Goal: Task Accomplishment & Management: Use online tool/utility

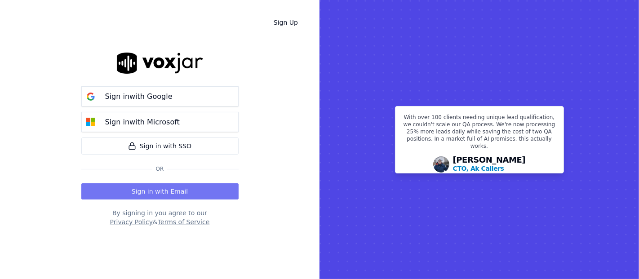
click at [154, 186] on button "Sign in with Email" at bounding box center [159, 191] width 157 height 16
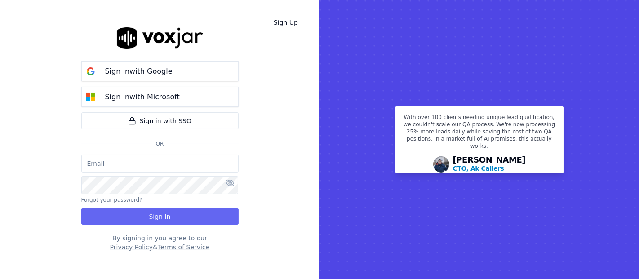
type input "shadia.decastro01.baq@nwfg.net"
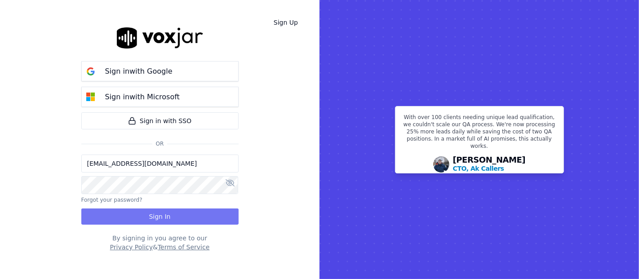
click at [149, 224] on button "Sign In" at bounding box center [159, 216] width 157 height 16
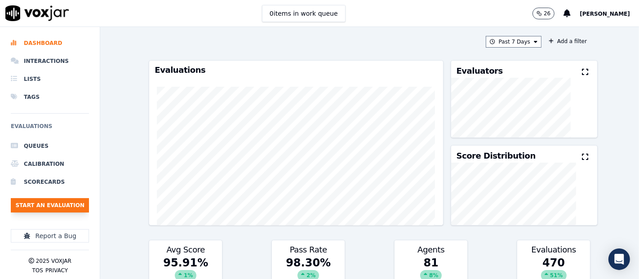
click at [39, 199] on button "Start an Evaluation" at bounding box center [50, 205] width 78 height 14
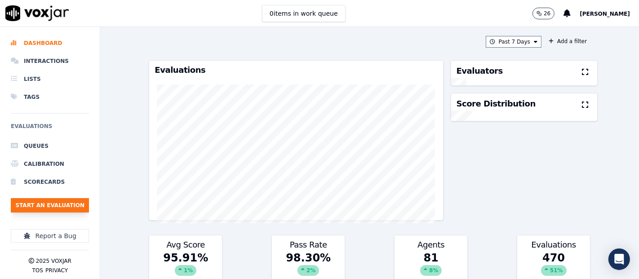
click at [84, 200] on button "Start an Evaluation" at bounding box center [50, 205] width 78 height 14
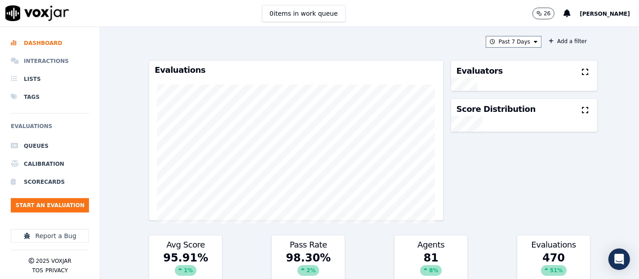
click at [40, 63] on li "Interactions" at bounding box center [50, 61] width 78 height 18
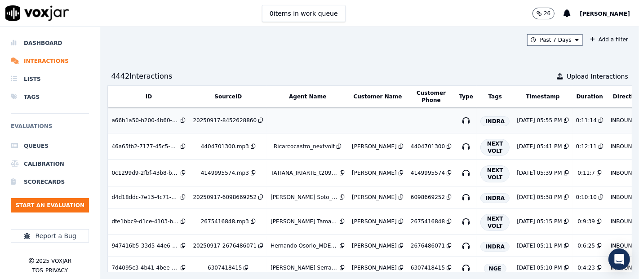
click at [209, 120] on div "20250917-8452628860" at bounding box center [225, 120] width 64 height 7
click at [45, 205] on button "Start an Evaluation" at bounding box center [50, 205] width 78 height 14
click at [77, 205] on button "Start an Evaluation" at bounding box center [50, 205] width 78 height 14
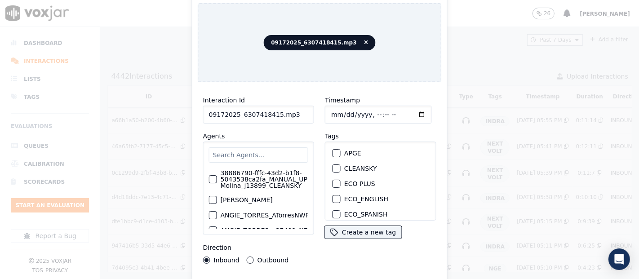
click at [291, 115] on input "09172025_6307418415.mp3" at bounding box center [258, 115] width 111 height 18
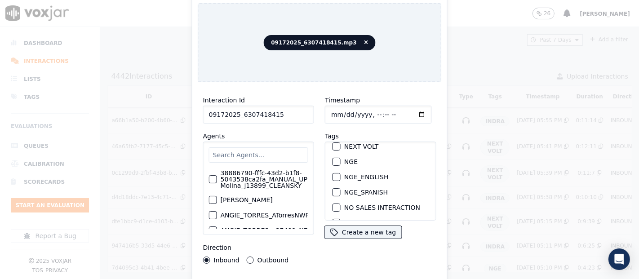
scroll to position [100, 0]
type input "09172025_6307418415"
click at [334, 172] on div "button" at bounding box center [336, 175] width 6 height 6
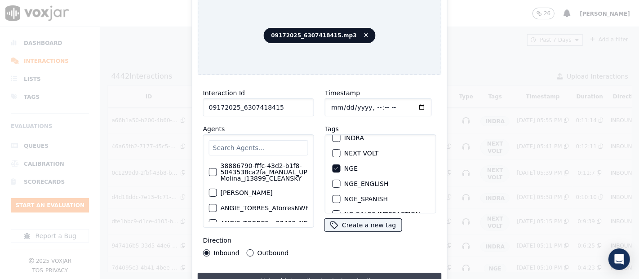
click at [275, 276] on button "Upload interaction to start evaluation" at bounding box center [320, 281] width 244 height 16
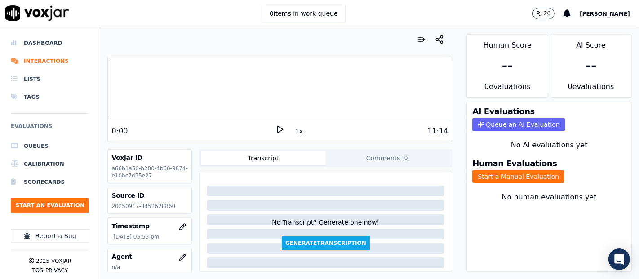
click at [159, 205] on p "20250917-8452628860" at bounding box center [149, 206] width 76 height 7
click at [159, 206] on p "20250917-8452628860" at bounding box center [149, 206] width 76 height 7
copy p "8452628860"
click at [525, 170] on button "Start a Manual Evaluation" at bounding box center [518, 176] width 92 height 13
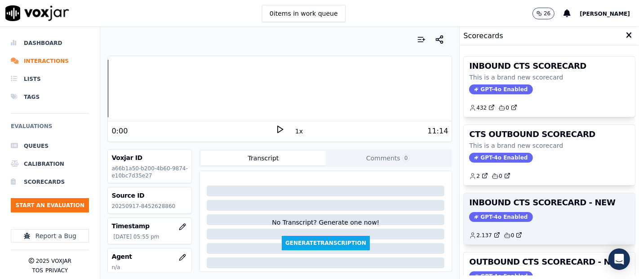
click at [525, 215] on div "GPT-4o Enabled" at bounding box center [549, 217] width 160 height 10
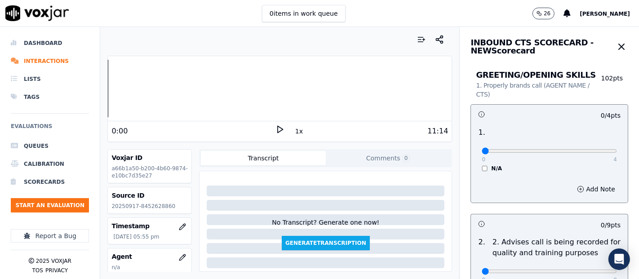
click at [265, 126] on div "0:00" at bounding box center [193, 131] width 164 height 11
drag, startPoint x: 273, startPoint y: 124, endPoint x: 274, endPoint y: 119, distance: 5.1
click at [275, 122] on div "0:00 1x 11:14" at bounding box center [280, 130] width 344 height 19
click at [276, 131] on icon at bounding box center [279, 129] width 9 height 9
click at [118, 83] on div at bounding box center [280, 88] width 344 height 57
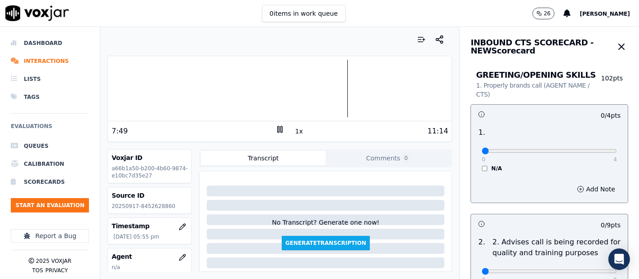
click at [275, 121] on div "7:49 1x 11:14" at bounding box center [280, 130] width 344 height 19
click at [276, 126] on icon at bounding box center [279, 129] width 9 height 9
type input "4"
click at [588, 149] on input "range" at bounding box center [548, 151] width 135 height 4
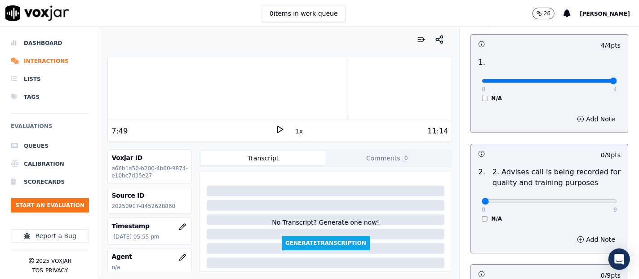
scroll to position [150, 0]
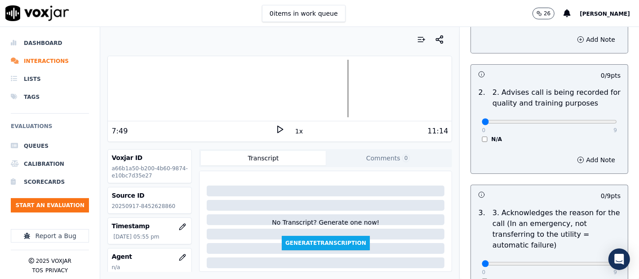
click at [595, 119] on div "0 9 N/A" at bounding box center [549, 126] width 150 height 34
type input "9"
click at [592, 120] on input "range" at bounding box center [548, 122] width 135 height 4
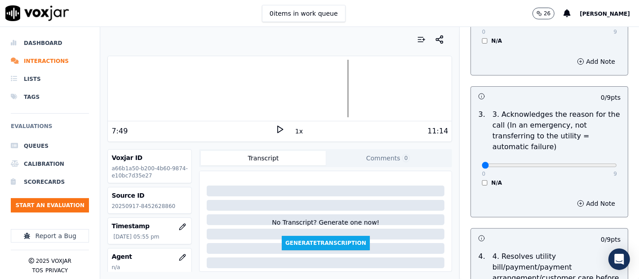
scroll to position [249, 0]
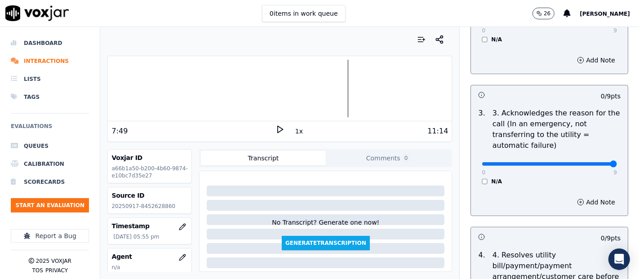
type input "9"
click at [584, 163] on input "range" at bounding box center [548, 164] width 135 height 4
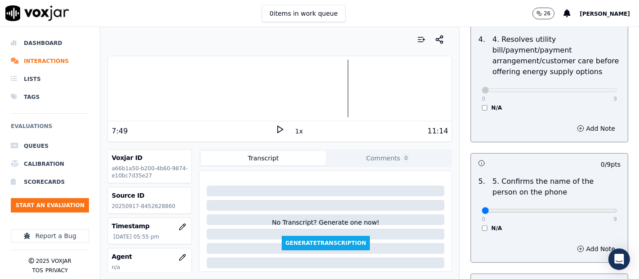
scroll to position [549, 0]
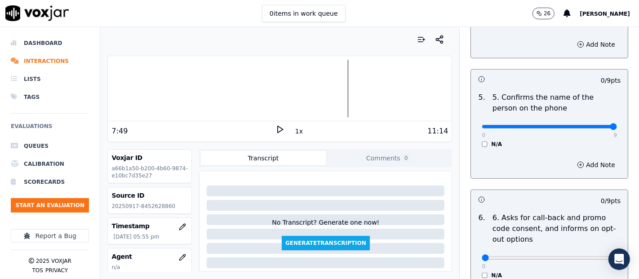
type input "9"
click at [590, 125] on input "range" at bounding box center [548, 127] width 135 height 4
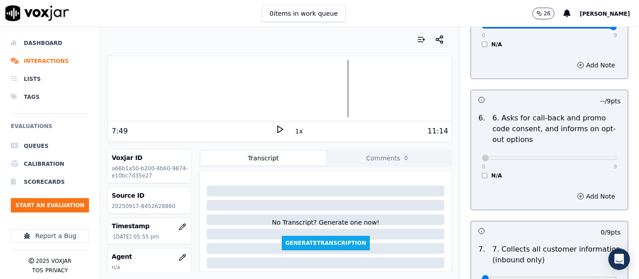
scroll to position [848, 0]
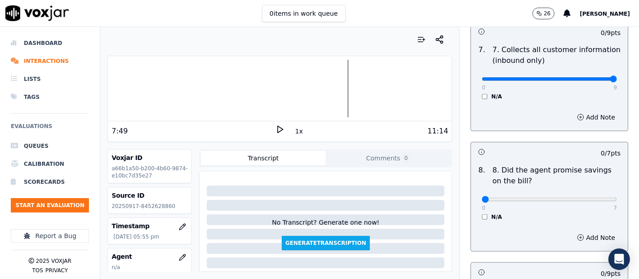
type input "9"
click at [588, 77] on input "range" at bounding box center [548, 79] width 135 height 4
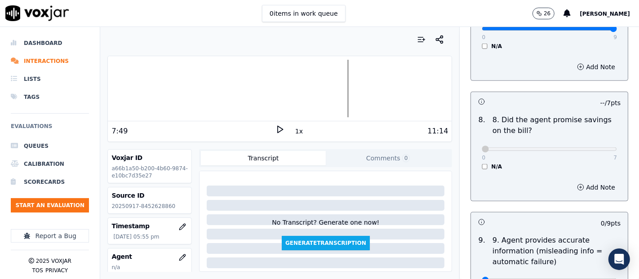
scroll to position [998, 0]
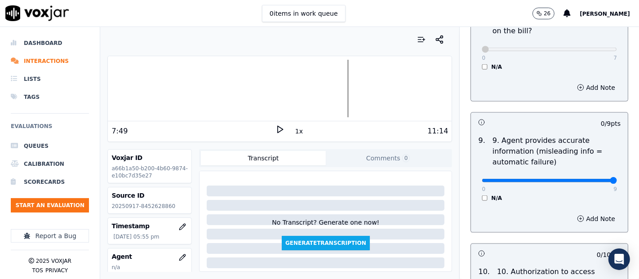
type input "9"
click at [587, 179] on input "range" at bounding box center [548, 181] width 135 height 4
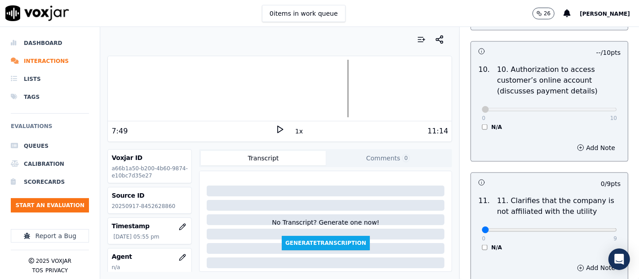
scroll to position [1247, 0]
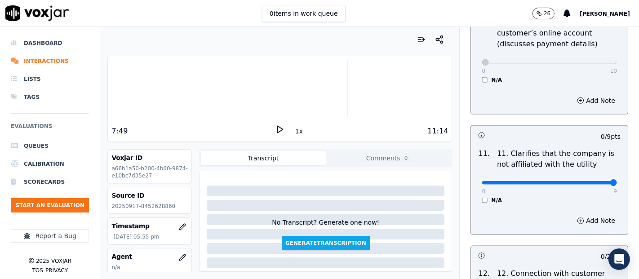
type input "9"
click at [591, 181] on input "range" at bounding box center [548, 183] width 135 height 4
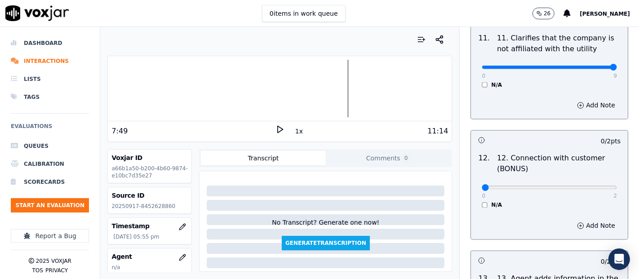
scroll to position [1347, 0]
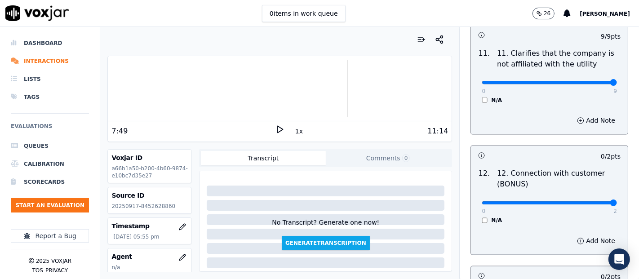
type input "2"
click at [587, 201] on input "range" at bounding box center [548, 203] width 135 height 4
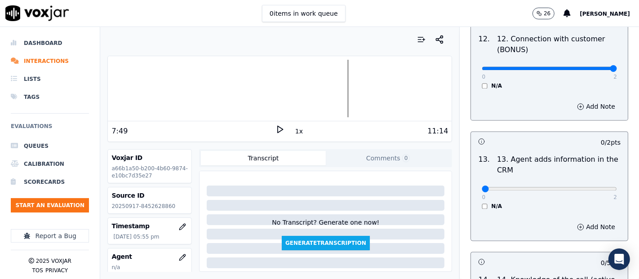
scroll to position [1497, 0]
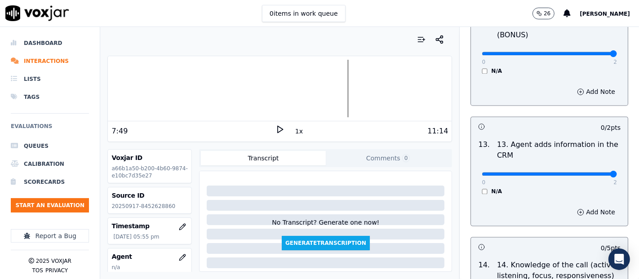
type input "2"
click at [590, 172] on input "range" at bounding box center [548, 174] width 135 height 4
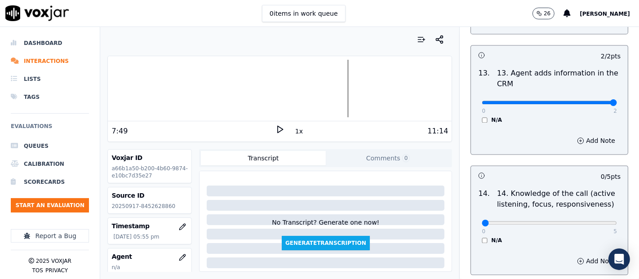
scroll to position [1637, 0]
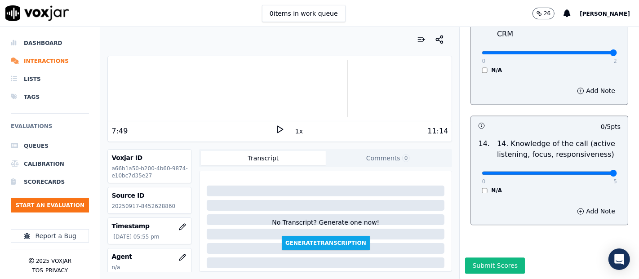
type input "5"
click at [587, 171] on input "range" at bounding box center [548, 173] width 135 height 4
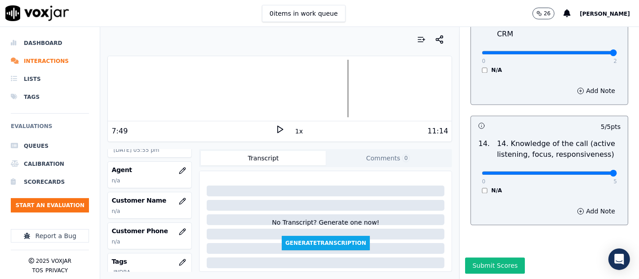
scroll to position [100, 0]
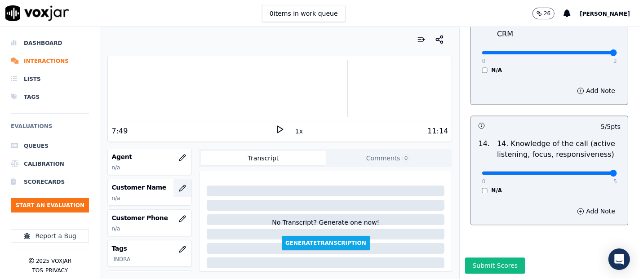
click at [179, 189] on icon "button" at bounding box center [182, 188] width 7 height 7
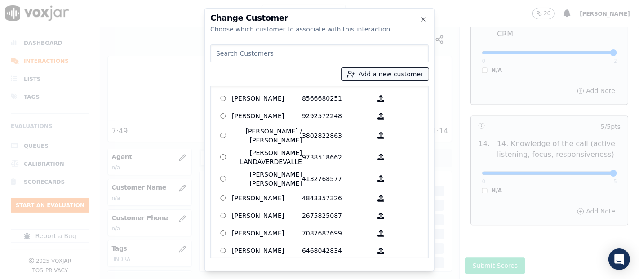
click at [355, 77] on icon "button" at bounding box center [351, 74] width 8 height 8
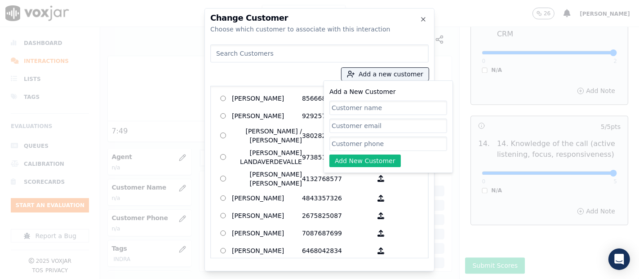
paste input "HEYDIS SANDRES"
type input "HEYDIS SANDRES"
click at [358, 142] on input "Add a New Customer" at bounding box center [388, 144] width 118 height 14
paste input "8452628860"
type input "8452628860"
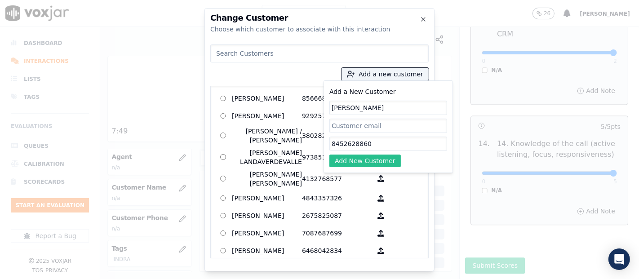
click at [368, 160] on button "Add New Customer" at bounding box center [364, 160] width 71 height 13
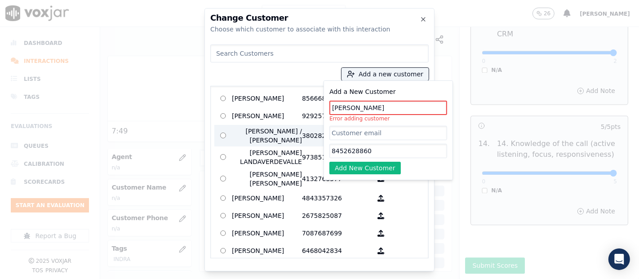
drag, startPoint x: 370, startPoint y: 109, endPoint x: 241, endPoint y: 125, distance: 129.4
click at [241, 125] on div "Add a new customer Add a New Customer HEYDIS SANDRES Error adding customer 8452…" at bounding box center [319, 149] width 218 height 217
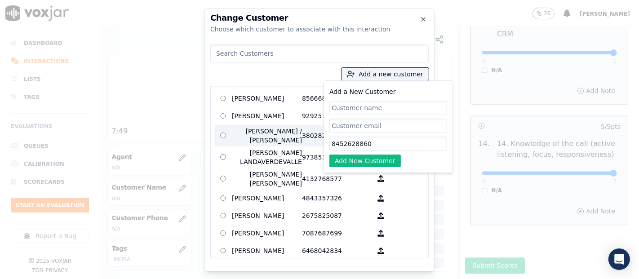
drag, startPoint x: 375, startPoint y: 146, endPoint x: 216, endPoint y: 146, distance: 158.5
click at [207, 156] on div "Change Customer Choose which customer to associate with this interaction Add a …" at bounding box center [319, 139] width 230 height 263
click at [242, 52] on input at bounding box center [319, 53] width 218 height 18
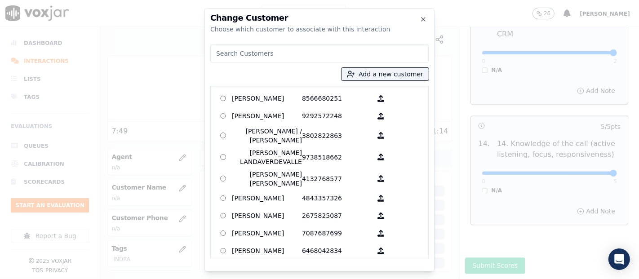
click at [242, 52] on input at bounding box center [319, 53] width 218 height 18
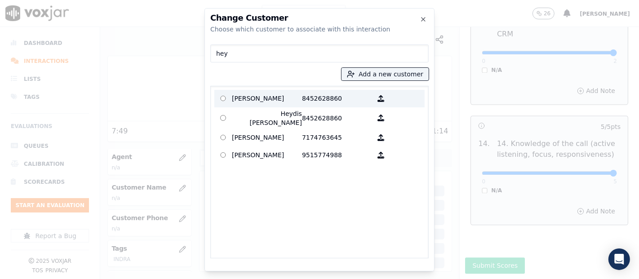
type input "hey"
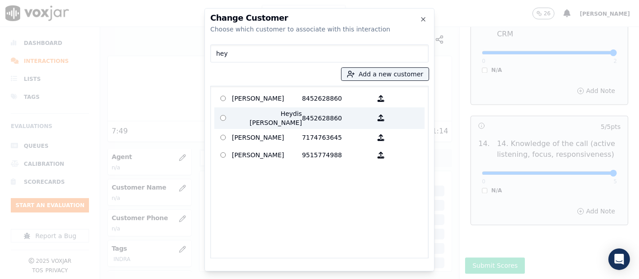
click at [234, 99] on p "HEYDIS SANDRES" at bounding box center [267, 99] width 70 height 14
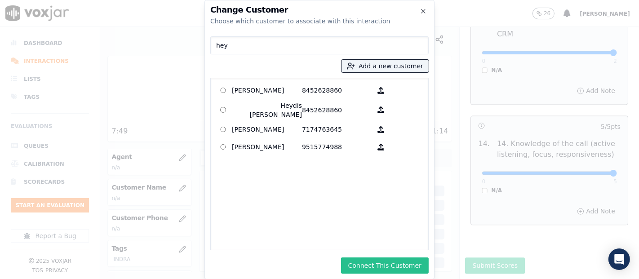
click at [379, 264] on button "Connect This Customer" at bounding box center [385, 265] width 88 height 16
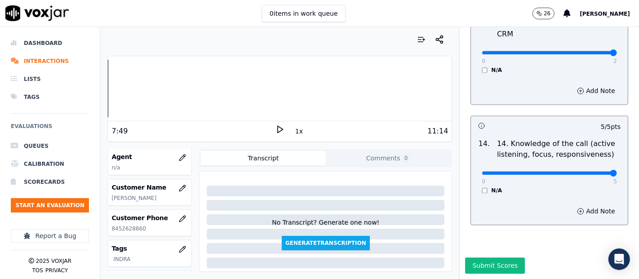
click at [94, 98] on div "Dashboard Interactions Lists Tags Evaluations Queues Calibration Scorecards Sta…" at bounding box center [319, 153] width 639 height 252
click at [276, 129] on icon at bounding box center [279, 129] width 9 height 9
click at [275, 128] on icon at bounding box center [279, 129] width 9 height 9
click at [173, 155] on button "button" at bounding box center [182, 158] width 18 height 18
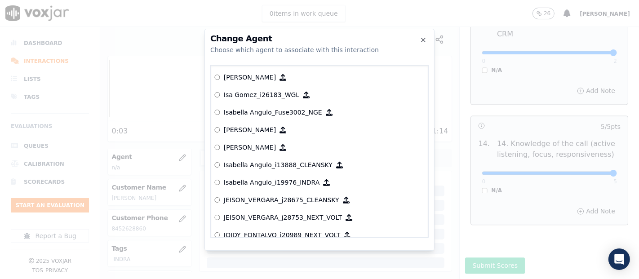
scroll to position [2248, 0]
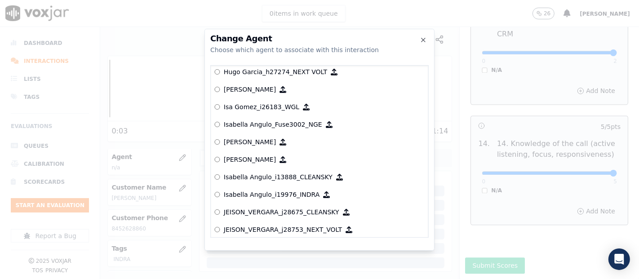
click at [281, 190] on p "Isabella Angulo_i19976_INDRA" at bounding box center [272, 194] width 96 height 9
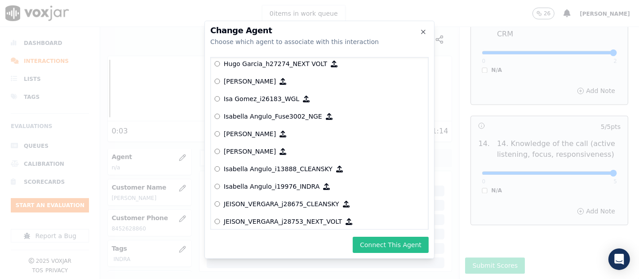
click at [383, 243] on button "Connect This Agent" at bounding box center [391, 245] width 76 height 16
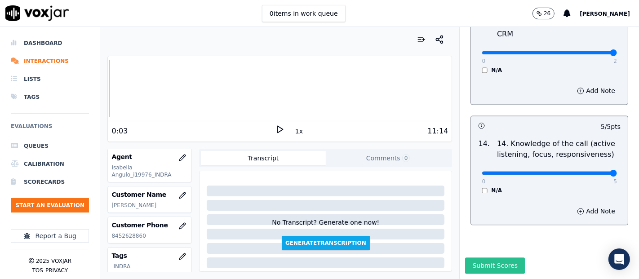
click at [470, 257] on button "Submit Scores" at bounding box center [495, 265] width 60 height 16
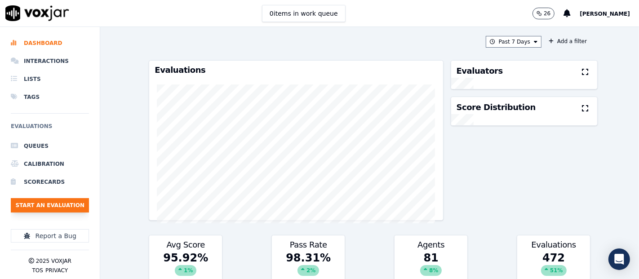
click at [46, 202] on button "Start an Evaluation" at bounding box center [50, 205] width 78 height 14
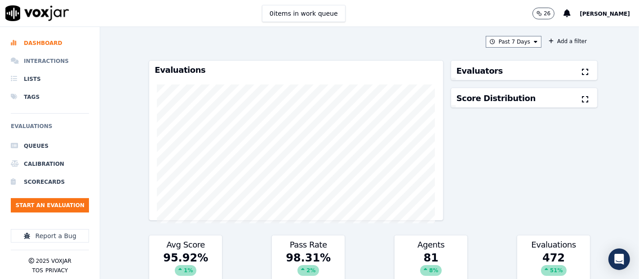
click at [40, 59] on li "Interactions" at bounding box center [50, 61] width 78 height 18
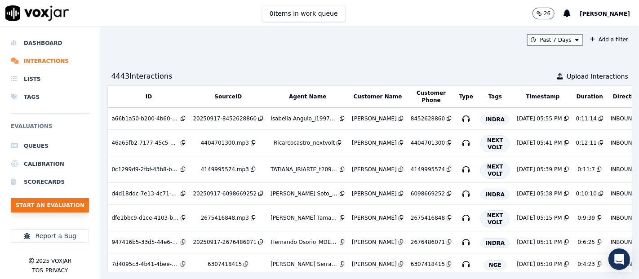
click at [66, 206] on button "Start an Evaluation" at bounding box center [50, 205] width 78 height 14
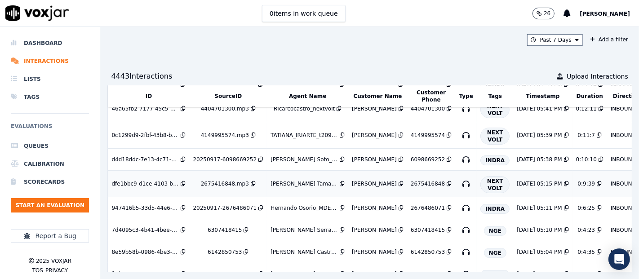
scroll to position [50, 0]
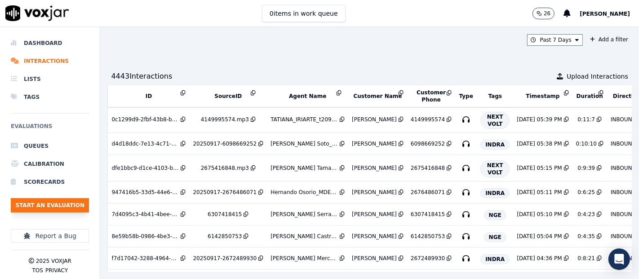
click at [56, 204] on button "Start an Evaluation" at bounding box center [50, 205] width 78 height 14
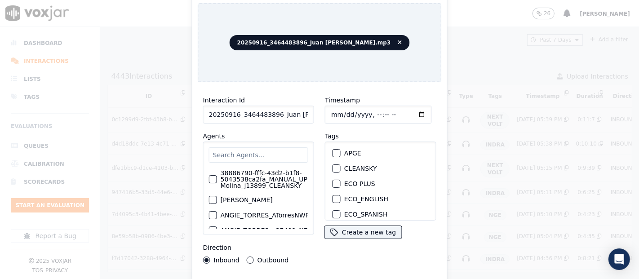
click at [294, 113] on input "20250916_3464483896_Juan Soto.mp3" at bounding box center [258, 115] width 111 height 18
type input "20250916_3464483896_Juan Soto"
drag, startPoint x: 332, startPoint y: 162, endPoint x: 326, endPoint y: 185, distance: 23.3
click at [333, 165] on div "button" at bounding box center [336, 168] width 6 height 6
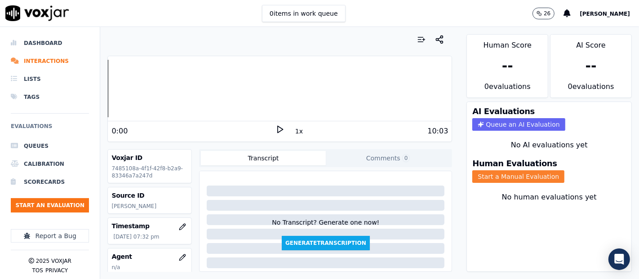
click at [536, 172] on button "Start a Manual Evaluation" at bounding box center [518, 176] width 92 height 13
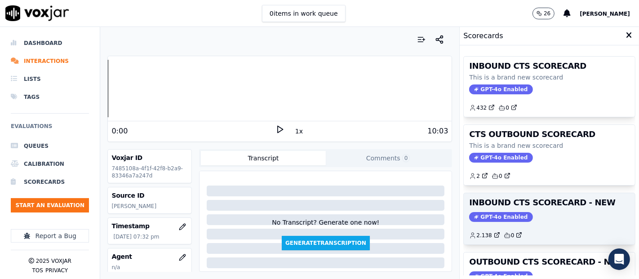
click at [545, 199] on h3 "INBOUND CTS SCORECARD - NEW" at bounding box center [549, 203] width 160 height 8
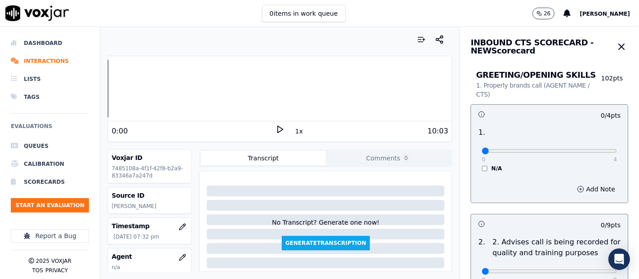
click at [268, 130] on div "0:00" at bounding box center [193, 131] width 164 height 11
click at [284, 127] on div "10:03" at bounding box center [366, 131] width 164 height 11
click at [273, 121] on div "0:00 1x 10:03" at bounding box center [280, 130] width 344 height 19
click at [275, 129] on icon at bounding box center [279, 129] width 9 height 9
click at [275, 128] on icon at bounding box center [279, 129] width 9 height 9
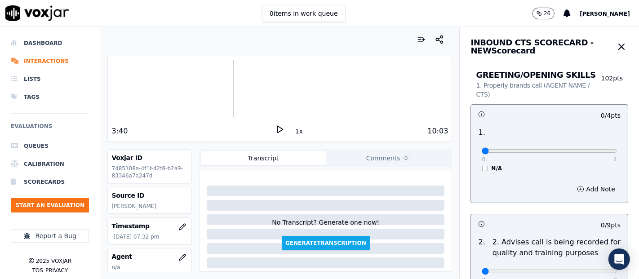
scroll to position [0, 0]
click at [269, 127] on div "3:40" at bounding box center [193, 131] width 164 height 11
click at [269, 126] on div "3:40" at bounding box center [193, 131] width 164 height 11
click at [278, 126] on polygon at bounding box center [280, 129] width 5 height 7
click at [135, 80] on div at bounding box center [280, 88] width 344 height 57
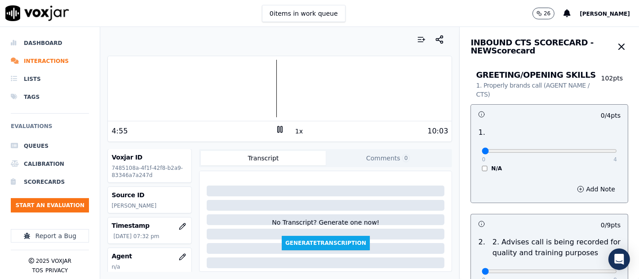
click at [275, 127] on icon at bounding box center [279, 129] width 9 height 9
click at [585, 147] on div "0 4" at bounding box center [548, 150] width 135 height 11
type input "4"
click at [593, 150] on input "range" at bounding box center [548, 151] width 135 height 4
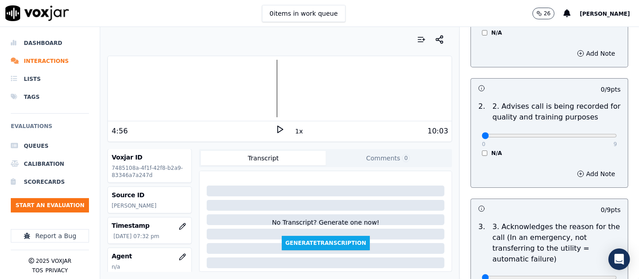
scroll to position [150, 0]
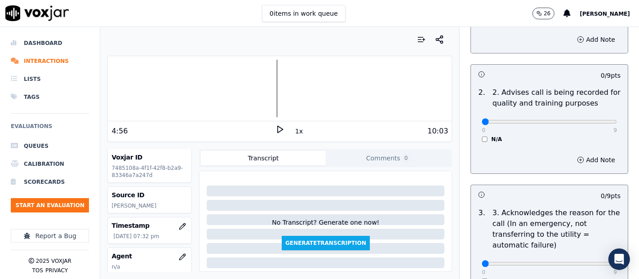
click at [613, 127] on p "9" at bounding box center [615, 130] width 4 height 7
type input "9"
click at [591, 122] on input "range" at bounding box center [548, 122] width 135 height 4
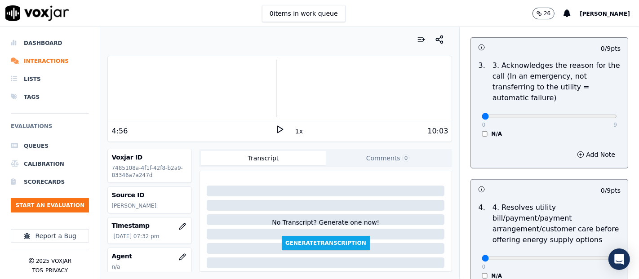
scroll to position [299, 0]
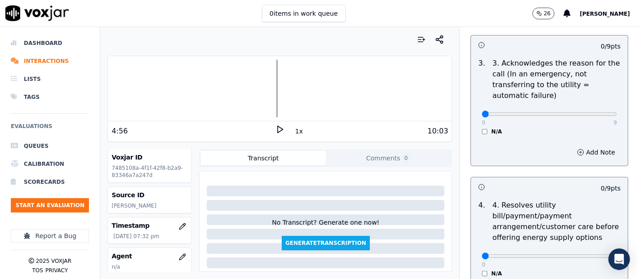
click at [595, 112] on div "0 9 N/A" at bounding box center [549, 118] width 150 height 34
type input "9"
click at [592, 112] on input "range" at bounding box center [548, 114] width 135 height 4
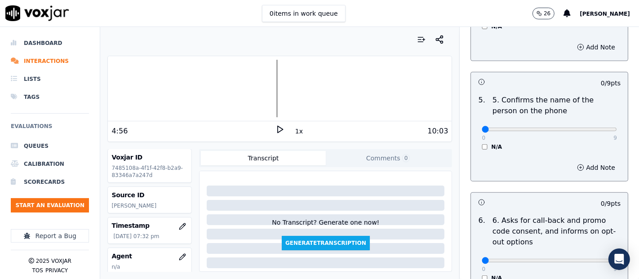
scroll to position [549, 0]
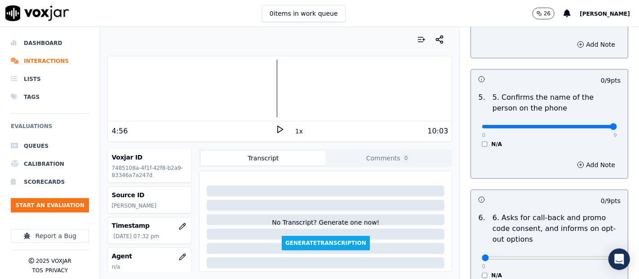
type input "9"
click at [591, 125] on input "range" at bounding box center [548, 127] width 135 height 4
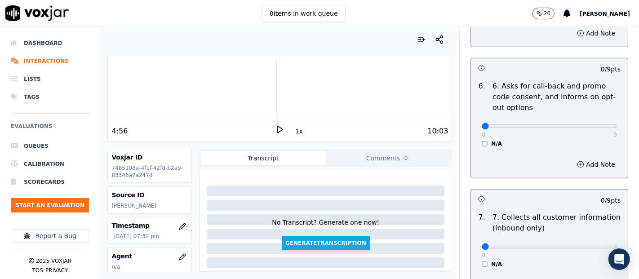
scroll to position [698, 0]
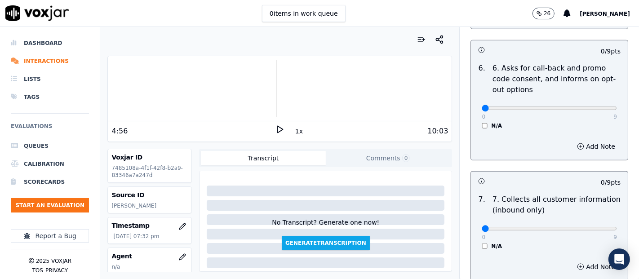
click at [474, 124] on div "0 9 N/A" at bounding box center [549, 112] width 150 height 34
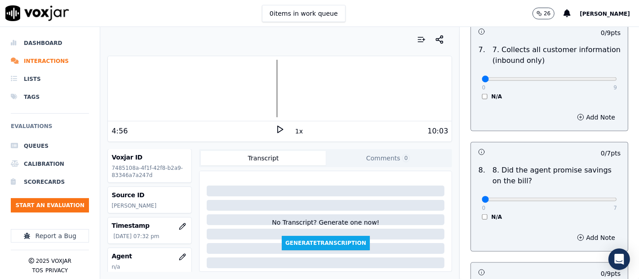
scroll to position [848, 0]
type input "9"
click at [586, 78] on input "range" at bounding box center [548, 79] width 135 height 4
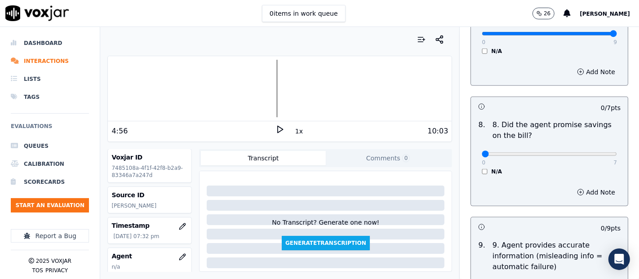
scroll to position [948, 0]
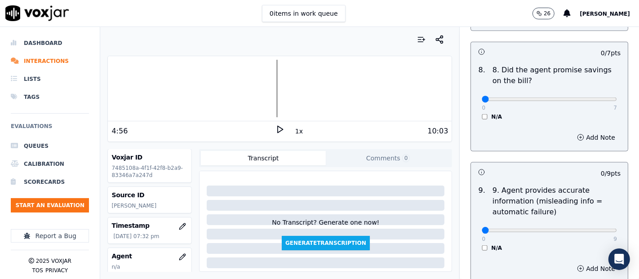
drag, startPoint x: 595, startPoint y: 101, endPoint x: 544, endPoint y: 109, distance: 51.5
click at [583, 103] on div "0 7 N/A" at bounding box center [549, 103] width 150 height 34
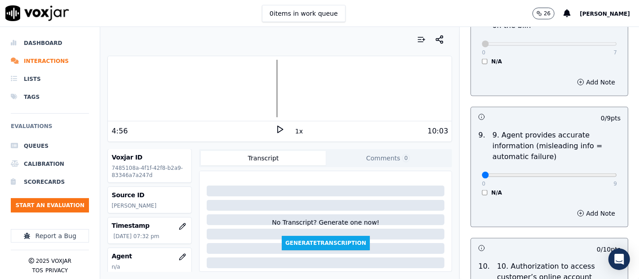
scroll to position [1048, 0]
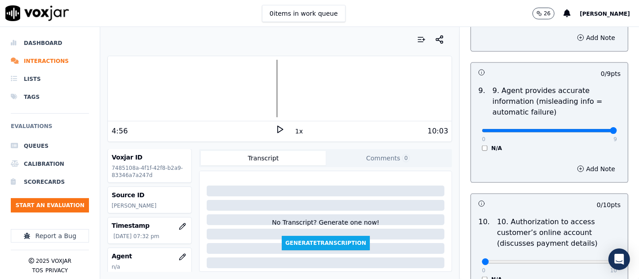
type input "9"
click at [589, 129] on input "range" at bounding box center [548, 131] width 135 height 4
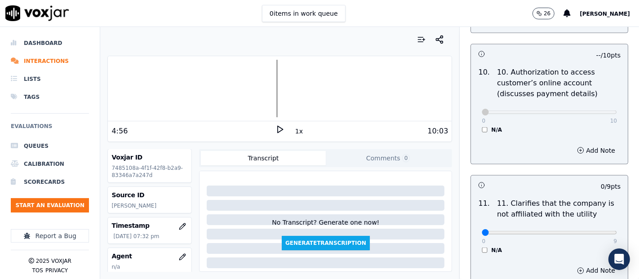
scroll to position [1297, 0]
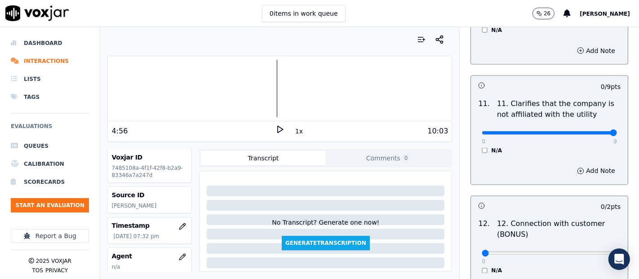
type input "9"
click at [588, 131] on input "range" at bounding box center [548, 133] width 135 height 4
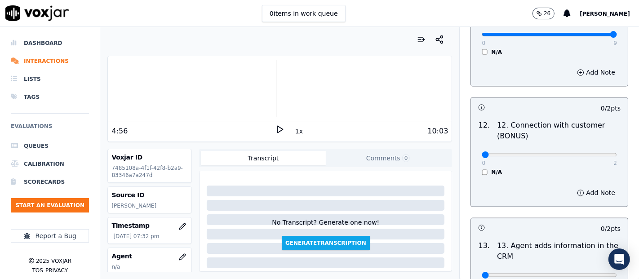
scroll to position [1397, 0]
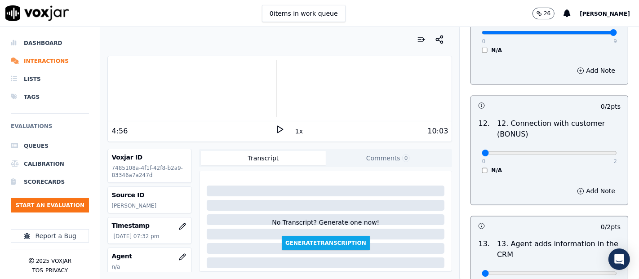
click at [585, 142] on div "0 2 N/A" at bounding box center [549, 157] width 150 height 34
type input "2"
click at [587, 151] on input "range" at bounding box center [548, 153] width 135 height 4
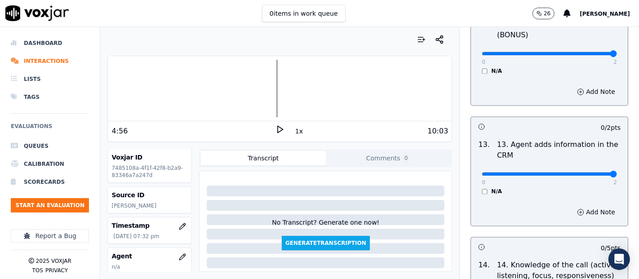
type input "2"
click at [593, 172] on input "range" at bounding box center [548, 174] width 135 height 4
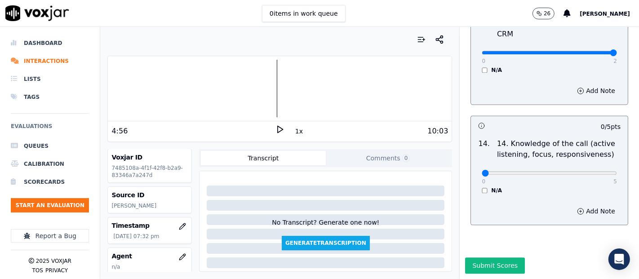
scroll to position [1637, 0]
type input "5"
click at [585, 171] on input "range" at bounding box center [548, 173] width 135 height 4
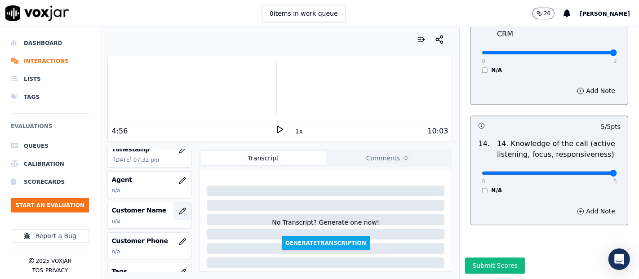
scroll to position [100, 0]
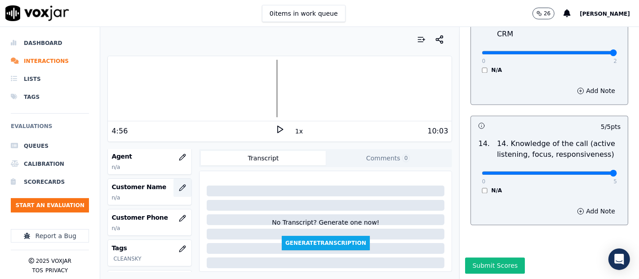
click at [173, 189] on button "button" at bounding box center [182, 188] width 18 height 18
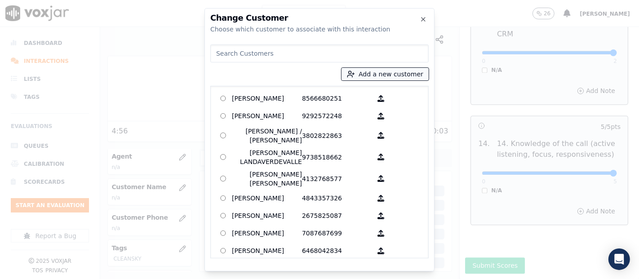
click at [400, 76] on button "Add a new customer" at bounding box center [384, 74] width 87 height 13
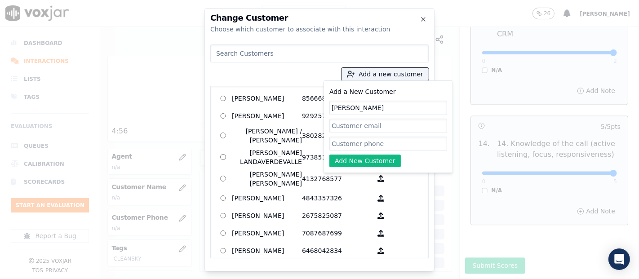
type input "Lorena Aragon"
click at [347, 141] on input "Add a New Customer" at bounding box center [388, 144] width 118 height 14
paste input "3464483896"
type input "3464483896"
click at [361, 162] on button "Add New Customer" at bounding box center [364, 160] width 71 height 13
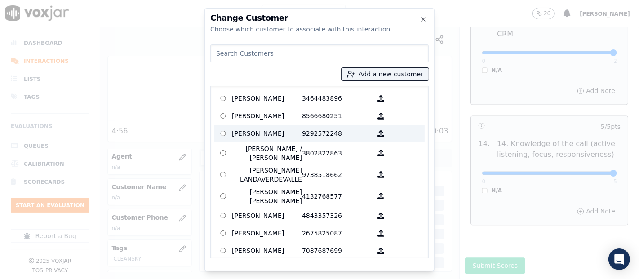
drag, startPoint x: 267, startPoint y: 98, endPoint x: 275, endPoint y: 127, distance: 29.9
click at [266, 100] on p "Lorena Aragon" at bounding box center [267, 99] width 70 height 14
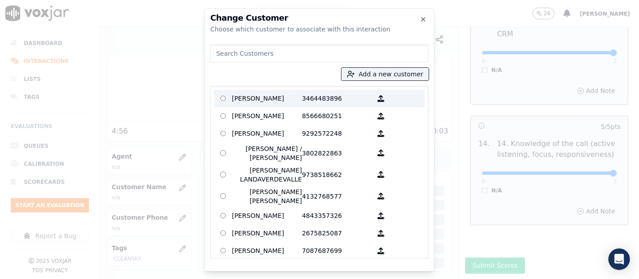
click at [238, 98] on p "Lorena Aragon" at bounding box center [267, 99] width 70 height 14
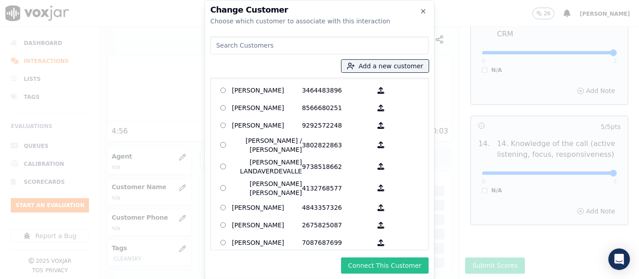
click at [375, 265] on button "Connect This Customer" at bounding box center [385, 265] width 88 height 16
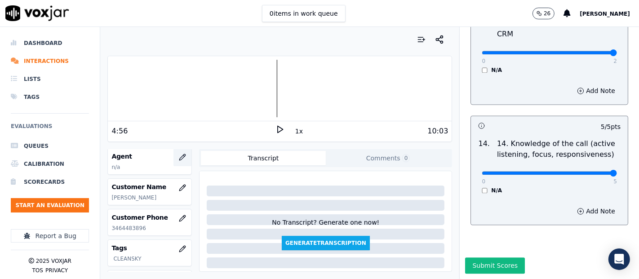
click at [180, 155] on icon "button" at bounding box center [183, 157] width 6 height 6
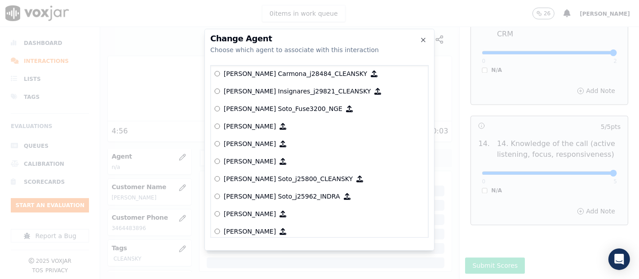
scroll to position [2840, 0]
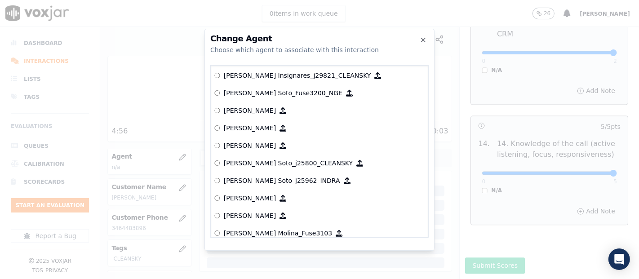
click at [274, 163] on p "[PERSON_NAME] Soto_j25800_CLEANSKY" at bounding box center [288, 163] width 129 height 9
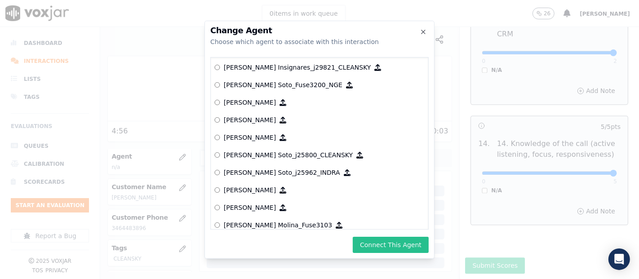
click at [385, 242] on button "Connect This Agent" at bounding box center [391, 245] width 76 height 16
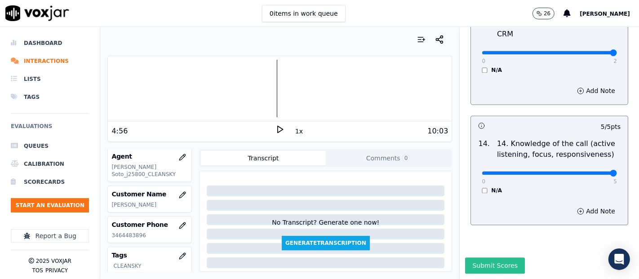
click at [490, 257] on button "Submit Scores" at bounding box center [495, 265] width 60 height 16
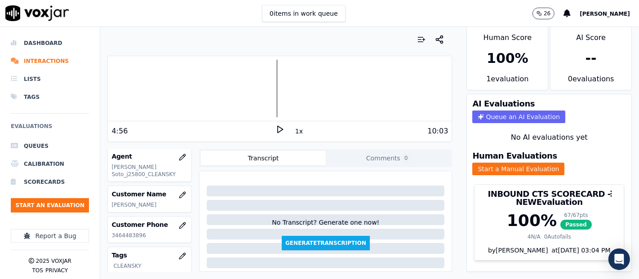
scroll to position [0, 0]
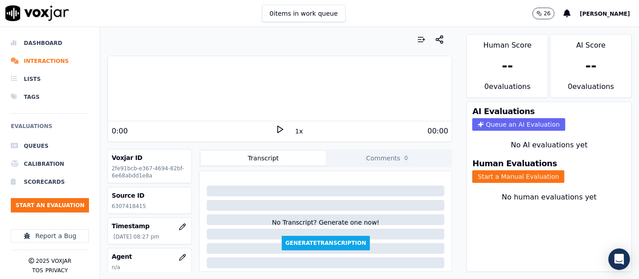
click at [277, 128] on icon at bounding box center [279, 129] width 9 height 9
click at [281, 128] on rect at bounding box center [281, 129] width 1 height 6
click at [482, 170] on button "Start a Manual Evaluation" at bounding box center [518, 176] width 92 height 13
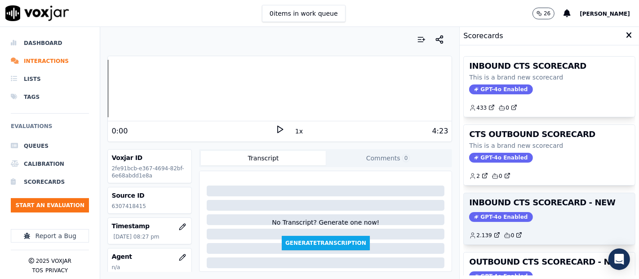
click at [563, 203] on h3 "INBOUND CTS SCORECARD - NEW" at bounding box center [549, 203] width 160 height 8
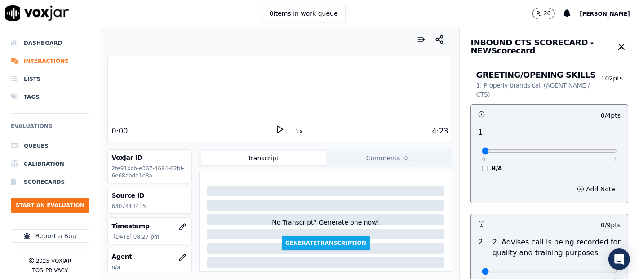
click at [124, 206] on p "6307418415" at bounding box center [149, 206] width 76 height 7
copy p "6307418415"
click at [275, 130] on icon at bounding box center [279, 129] width 9 height 9
click at [99, 96] on div "Dashboard Interactions Lists Tags Evaluations Queues Calibration Scorecards Sta…" at bounding box center [319, 153] width 639 height 252
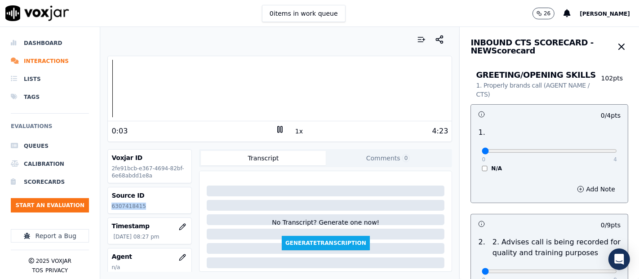
click at [275, 129] on icon at bounding box center [279, 129] width 9 height 9
click at [278, 128] on polygon at bounding box center [280, 129] width 5 height 7
click at [8, 102] on div "Dashboard Interactions Lists Tags Evaluations Queues Calibration Scorecards Sta…" at bounding box center [319, 153] width 639 height 252
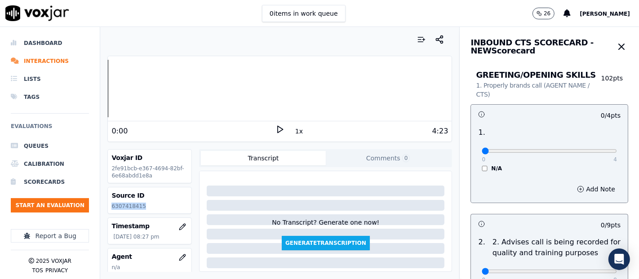
click at [278, 128] on polygon at bounding box center [280, 129] width 5 height 7
click at [276, 130] on icon at bounding box center [279, 129] width 9 height 9
click at [278, 128] on icon at bounding box center [279, 129] width 9 height 9
click at [146, 83] on div at bounding box center [280, 88] width 344 height 57
click at [592, 144] on div "0 4 N/A" at bounding box center [549, 155] width 150 height 34
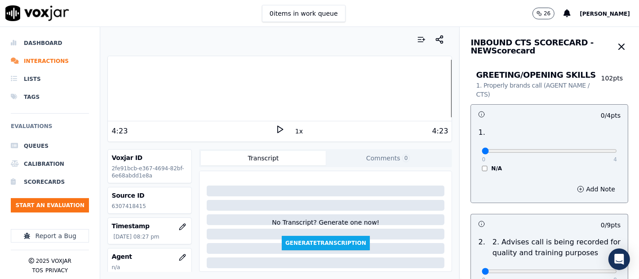
drag, startPoint x: 592, startPoint y: 146, endPoint x: 591, endPoint y: 150, distance: 4.5
click at [592, 148] on div "0 4" at bounding box center [548, 150] width 135 height 11
type input "4"
click at [591, 150] on input "range" at bounding box center [548, 151] width 135 height 4
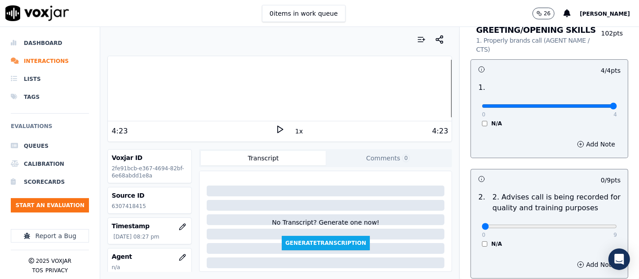
scroll to position [100, 0]
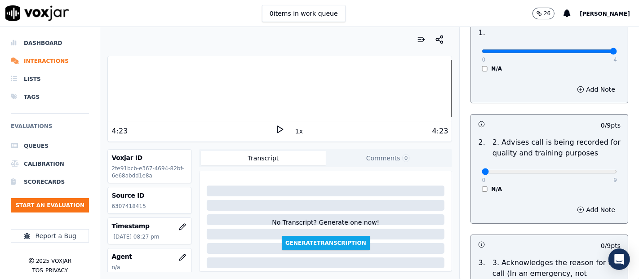
drag, startPoint x: 589, startPoint y: 176, endPoint x: 588, endPoint y: 169, distance: 6.3
click at [589, 174] on div "0 9" at bounding box center [548, 171] width 135 height 11
click at [587, 167] on div "0 9" at bounding box center [548, 171] width 135 height 11
type input "9"
click at [587, 170] on input "range" at bounding box center [548, 172] width 135 height 4
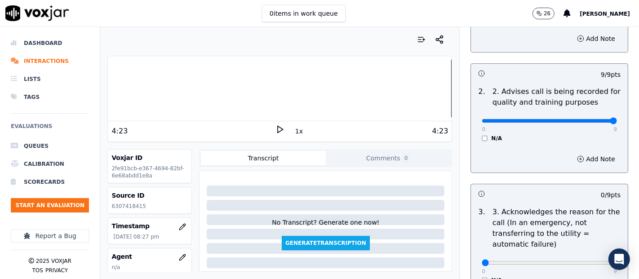
scroll to position [249, 0]
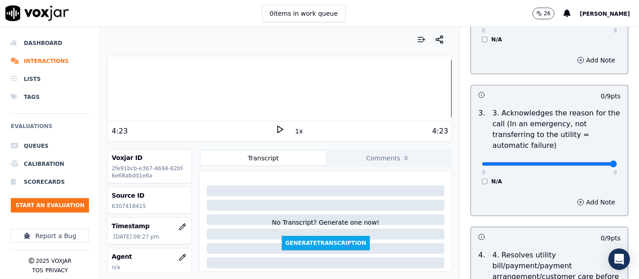
type input "9"
click at [589, 164] on input "range" at bounding box center [548, 164] width 135 height 4
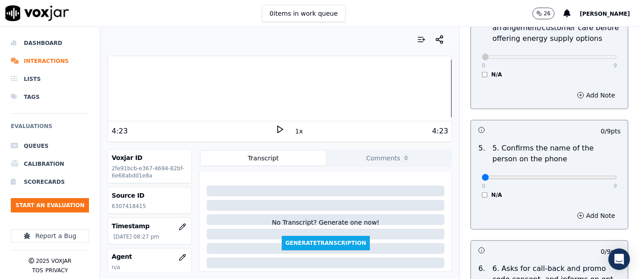
scroll to position [499, 0]
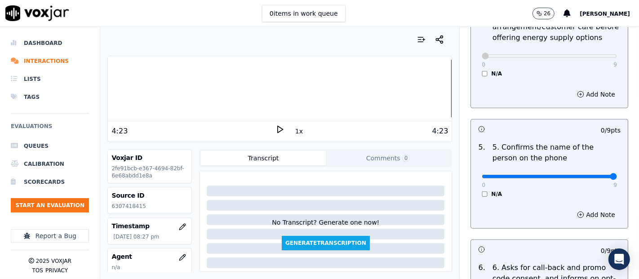
type input "9"
click at [591, 178] on input "range" at bounding box center [548, 177] width 135 height 4
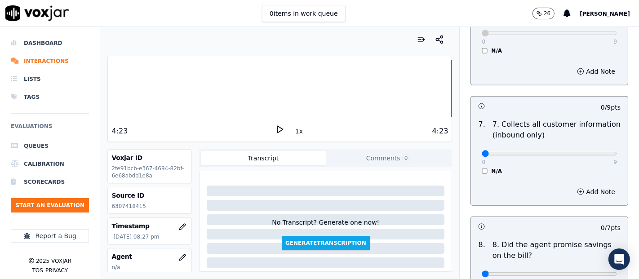
scroll to position [798, 0]
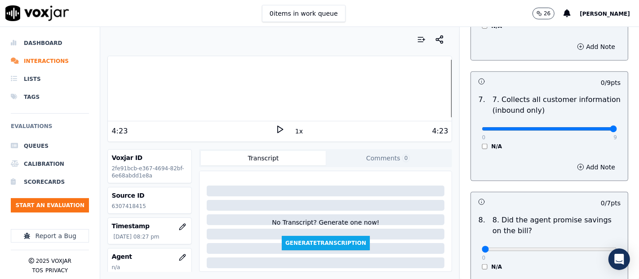
type input "9"
click at [587, 127] on input "range" at bounding box center [548, 129] width 135 height 4
click at [77, 93] on div "Dashboard Interactions Lists Tags Evaluations Queues Calibration Scorecards Sta…" at bounding box center [319, 153] width 639 height 252
click at [277, 129] on icon at bounding box center [279, 129] width 9 height 9
click at [275, 126] on icon at bounding box center [279, 129] width 9 height 9
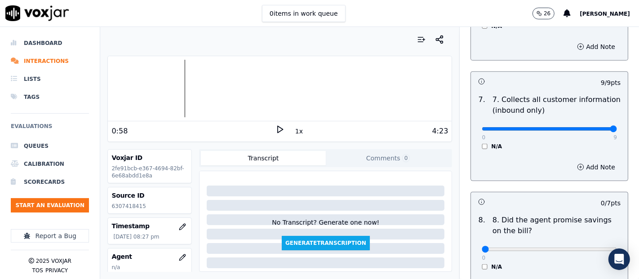
click at [278, 131] on icon at bounding box center [279, 129] width 9 height 9
click at [275, 128] on icon at bounding box center [279, 129] width 9 height 9
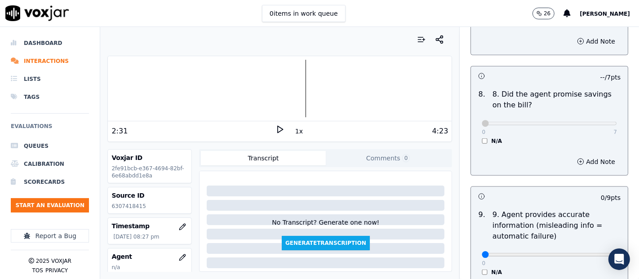
scroll to position [998, 0]
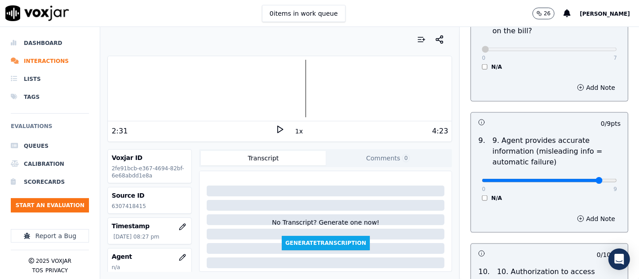
click at [580, 180] on input "range" at bounding box center [548, 181] width 135 height 4
type input "9"
click at [590, 179] on input "range" at bounding box center [548, 181] width 135 height 4
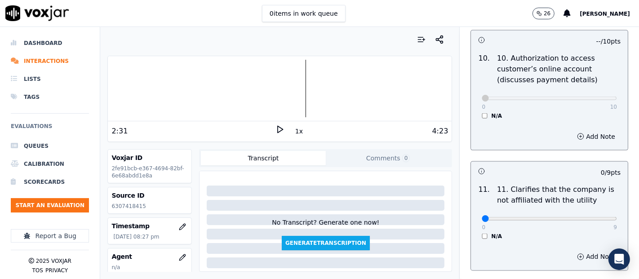
scroll to position [1247, 0]
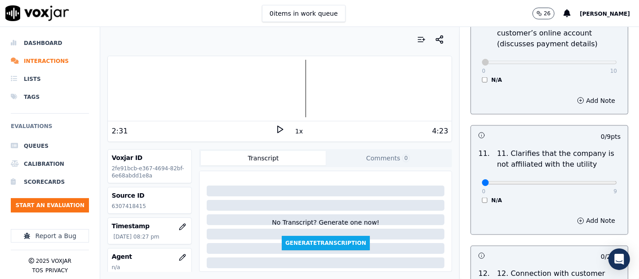
click at [588, 177] on div "0 9" at bounding box center [548, 182] width 135 height 11
type input "9"
click at [587, 181] on input "range" at bounding box center [548, 183] width 135 height 4
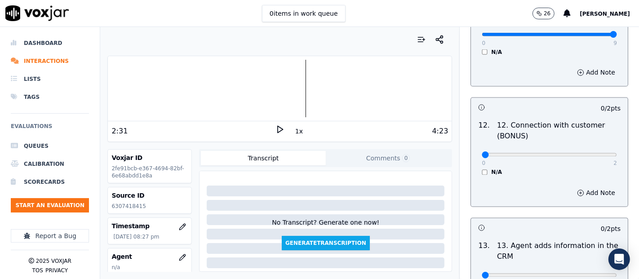
scroll to position [1397, 0]
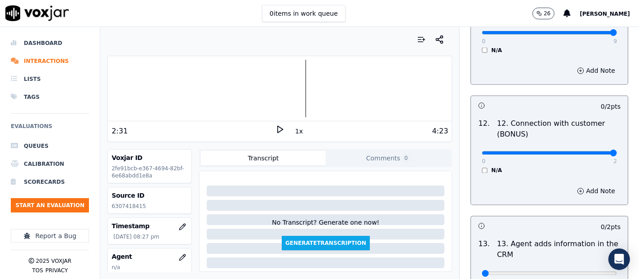
type input "2"
click at [591, 151] on input "range" at bounding box center [548, 153] width 135 height 4
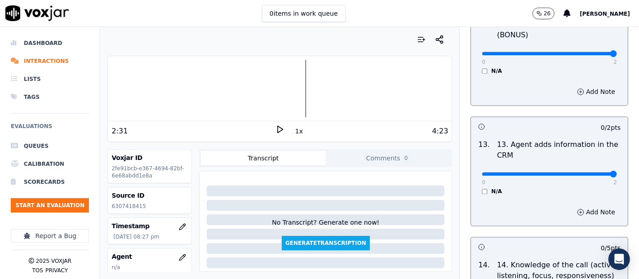
type input "2"
click at [591, 172] on input "range" at bounding box center [548, 174] width 135 height 4
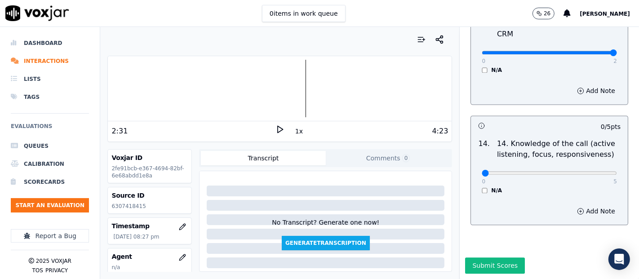
scroll to position [1637, 0]
type input "5"
click at [587, 171] on input "range" at bounding box center [548, 173] width 135 height 4
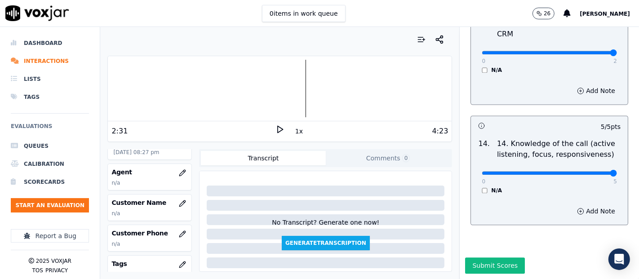
scroll to position [100, 0]
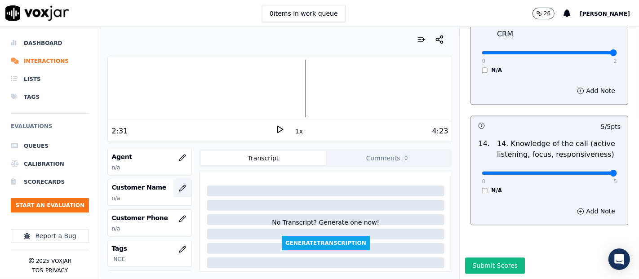
click at [173, 192] on button "button" at bounding box center [182, 188] width 18 height 18
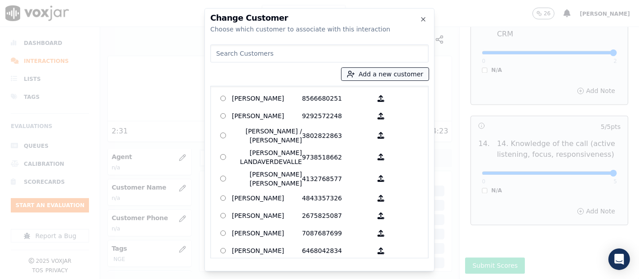
click at [355, 76] on icon "button" at bounding box center [351, 74] width 8 height 8
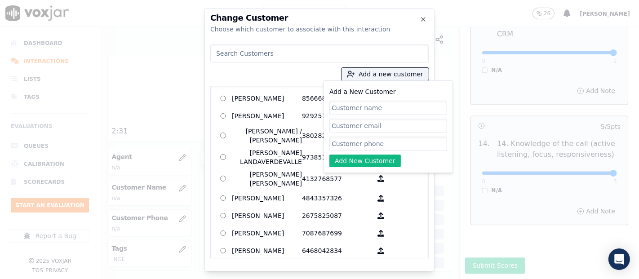
paste input "aimara medialdea alvarez"
type input "aimara medialdea alvarez"
click at [358, 140] on input "Add a New Customer" at bounding box center [388, 144] width 118 height 14
paste input "6307418415"
type input "6307418415"
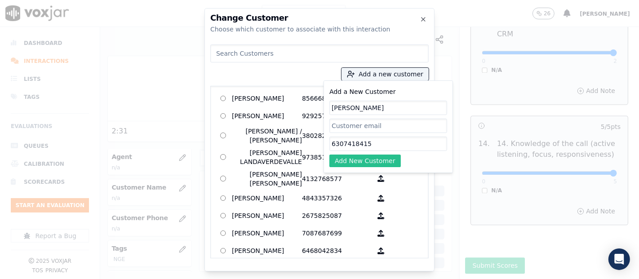
click at [375, 159] on button "Add New Customer" at bounding box center [364, 160] width 71 height 13
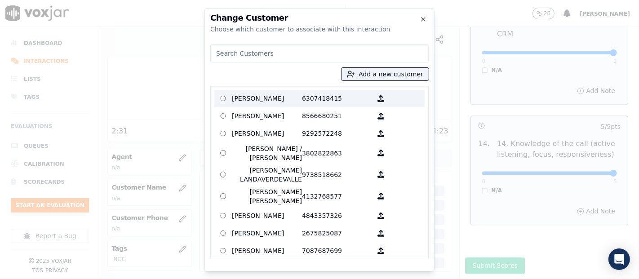
click at [283, 103] on p "aimara medialdea alvarez" at bounding box center [267, 99] width 70 height 14
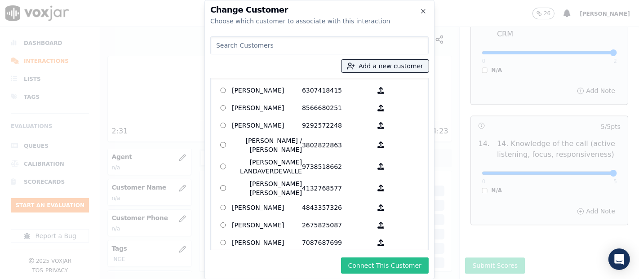
click at [359, 267] on button "Connect This Customer" at bounding box center [385, 265] width 88 height 16
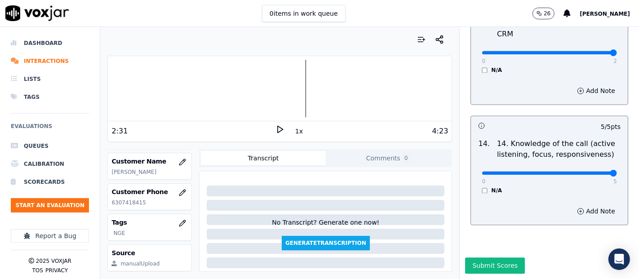
scroll to position [76, 0]
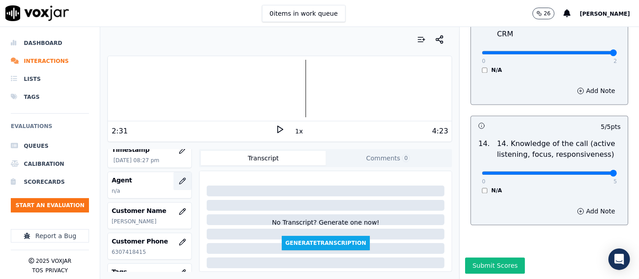
click at [181, 177] on button "button" at bounding box center [182, 181] width 18 height 18
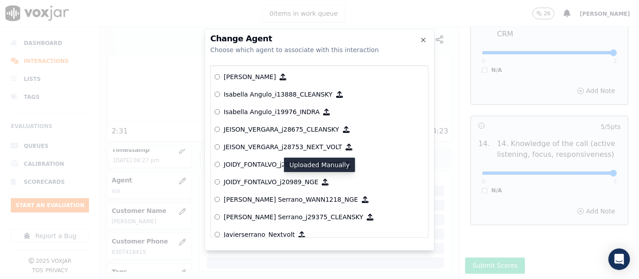
scroll to position [2380, 0]
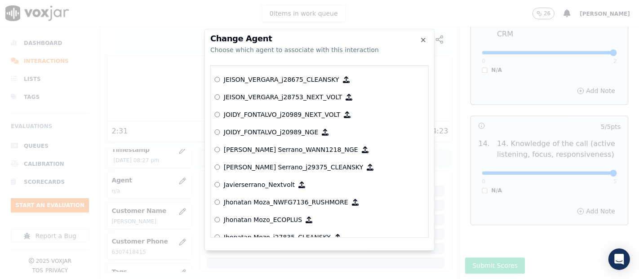
click at [304, 149] on p "[PERSON_NAME] Serrano_WANN1218_NGE" at bounding box center [291, 149] width 134 height 9
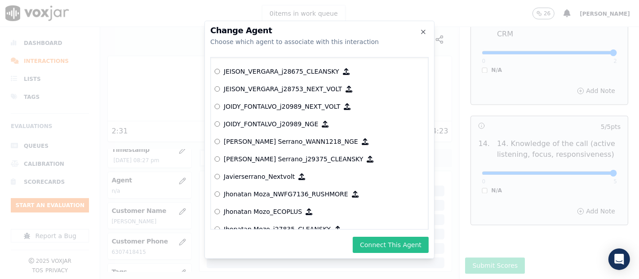
click at [377, 243] on button "Connect This Agent" at bounding box center [391, 245] width 76 height 16
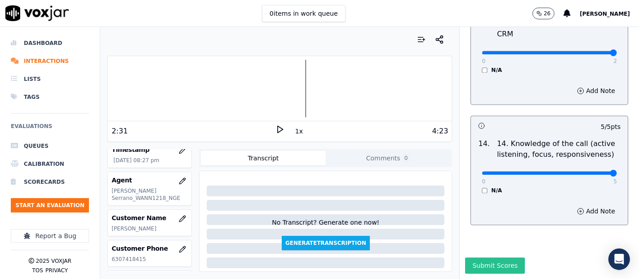
click at [484, 257] on button "Submit Scores" at bounding box center [495, 265] width 60 height 16
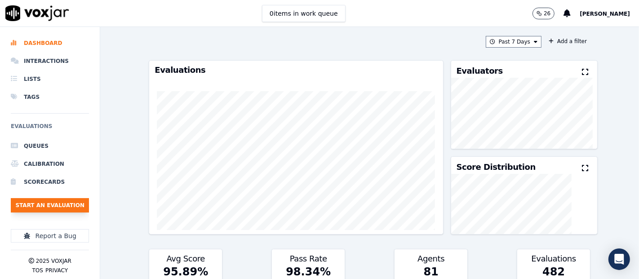
click at [73, 205] on button "Start an Evaluation" at bounding box center [50, 205] width 78 height 14
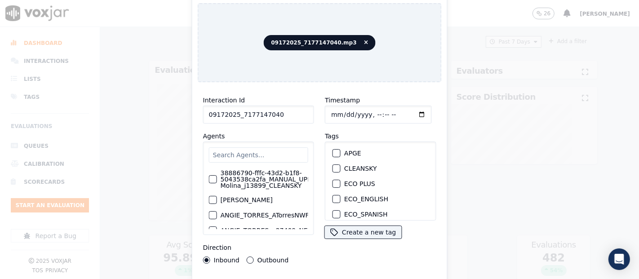
type input "09172025_7177147040"
click at [333, 165] on div "button" at bounding box center [336, 168] width 6 height 6
click at [333, 166] on icon "button" at bounding box center [335, 168] width 5 height 5
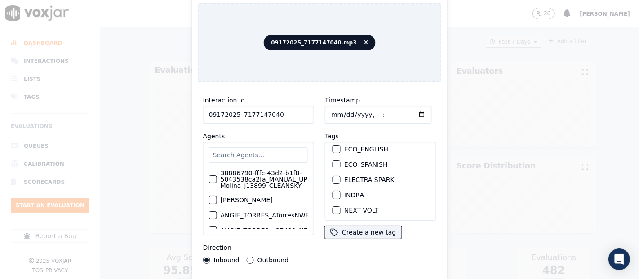
scroll to position [100, 0]
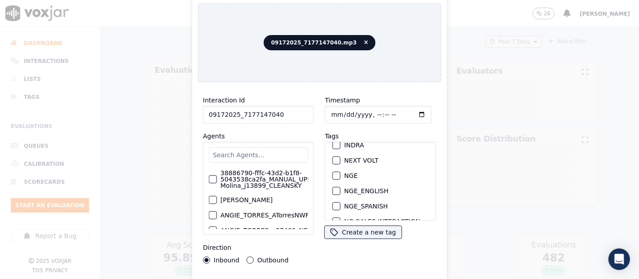
click at [330, 174] on div "NGE" at bounding box center [380, 175] width 103 height 15
click at [333, 172] on div "button" at bounding box center [336, 175] width 6 height 6
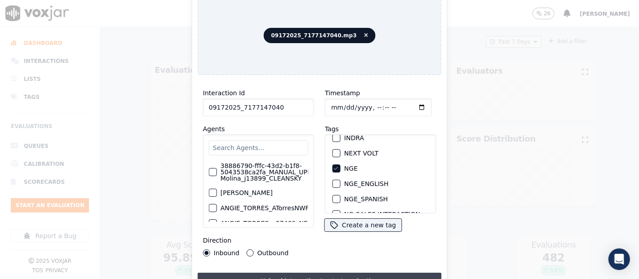
click at [257, 278] on button "Upload interaction to start evaluation" at bounding box center [320, 281] width 244 height 16
click at [272, 274] on button "Upload interaction to start evaluation" at bounding box center [320, 281] width 244 height 16
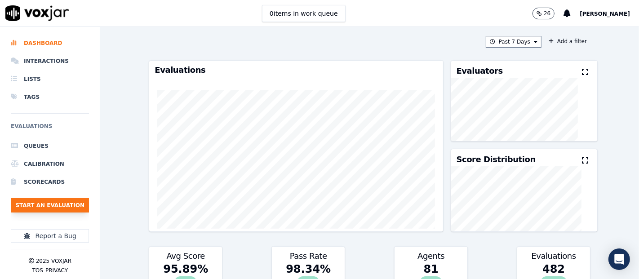
click at [62, 204] on button "Start an Evaluation" at bounding box center [50, 205] width 78 height 14
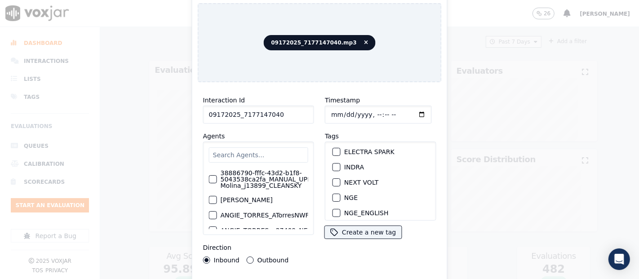
scroll to position [100, 0]
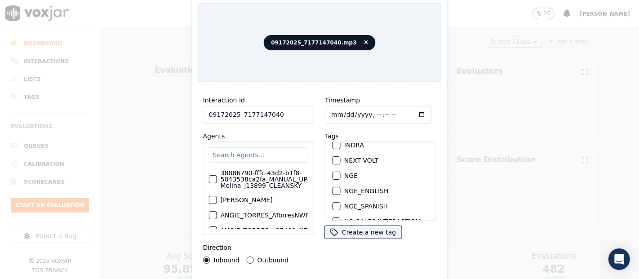
type input "09172025_7177147040"
drag, startPoint x: 331, startPoint y: 170, endPoint x: 339, endPoint y: 188, distance: 19.7
click at [335, 180] on div "APGE CLEANSKY ECO PLUS ECO_ENGLISH ECO_SPANISH ELECTRA SPARK INDRA NEXT VOLT NG…" at bounding box center [380, 180] width 111 height 79
click at [333, 172] on div "button" at bounding box center [336, 175] width 6 height 6
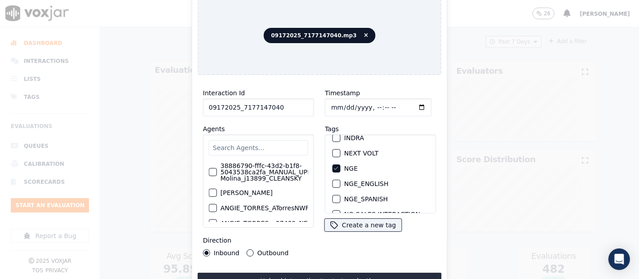
click at [327, 271] on div "Interaction Id 09172025_7177147040 Agents 38886790-fffc-43d2-b1f8-5043538ca2fa_…" at bounding box center [320, 192] width 244 height 221
click at [326, 274] on button "Upload interaction to start evaluation" at bounding box center [320, 281] width 244 height 16
click at [311, 278] on button "Upload interaction to start evaluation" at bounding box center [320, 281] width 244 height 16
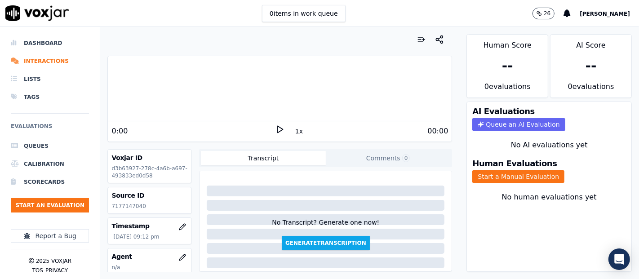
click at [275, 132] on icon at bounding box center [279, 129] width 9 height 9
click at [275, 126] on icon at bounding box center [279, 129] width 9 height 9
click at [507, 170] on button "Start a Manual Evaluation" at bounding box center [518, 176] width 92 height 13
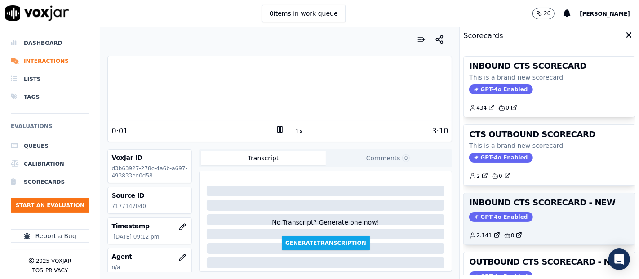
click at [570, 202] on h3 "INBOUND CTS SCORECARD - NEW" at bounding box center [549, 203] width 160 height 8
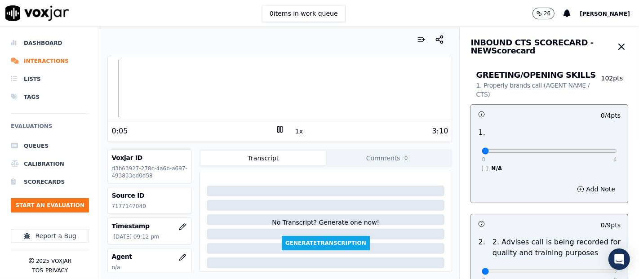
click at [278, 132] on rect at bounding box center [278, 129] width 1 height 6
click at [124, 203] on p "7177147040" at bounding box center [149, 206] width 76 height 7
click at [123, 204] on p "7177147040" at bounding box center [149, 206] width 76 height 7
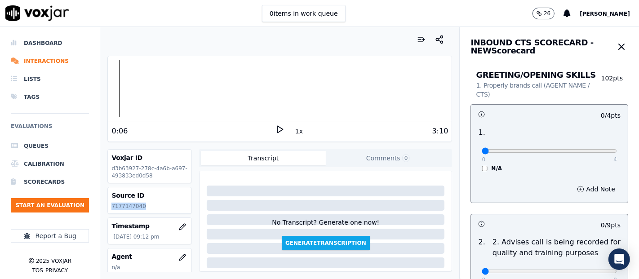
click at [276, 125] on icon at bounding box center [279, 129] width 9 height 9
click at [77, 77] on div "Dashboard Interactions Lists Tags Evaluations Queues Calibration Scorecards Sta…" at bounding box center [319, 153] width 639 height 252
click at [281, 126] on rect at bounding box center [281, 129] width 1 height 6
click at [275, 127] on icon at bounding box center [279, 129] width 9 height 9
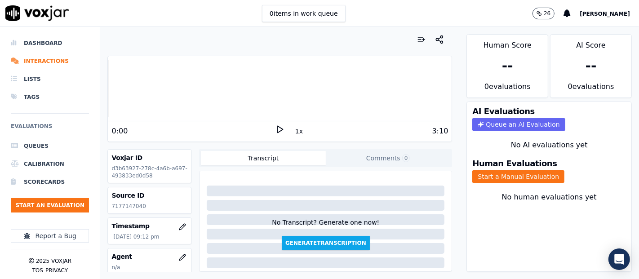
click at [275, 132] on icon at bounding box center [279, 129] width 9 height 9
click at [517, 171] on button "Start a Manual Evaluation" at bounding box center [518, 176] width 92 height 13
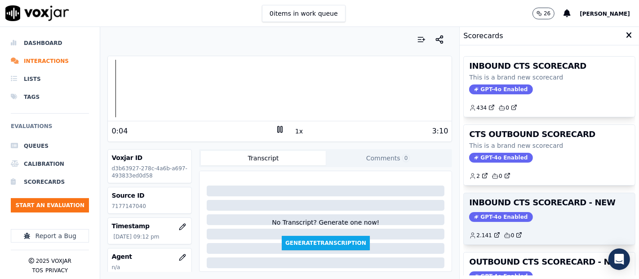
click at [525, 199] on h3 "INBOUND CTS SCORECARD - NEW" at bounding box center [549, 203] width 160 height 8
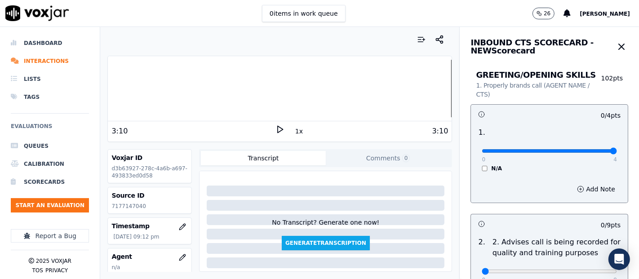
type input "4"
click at [586, 149] on input "range" at bounding box center [548, 151] width 135 height 4
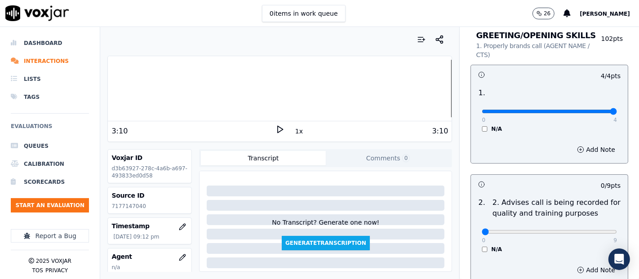
scroll to position [150, 0]
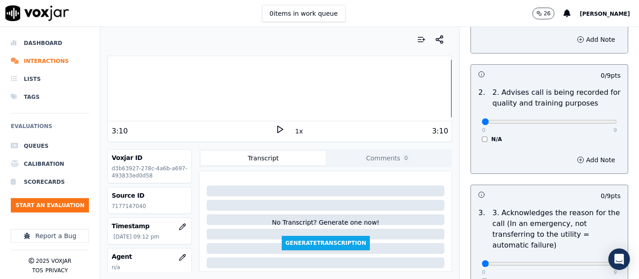
drag, startPoint x: 589, startPoint y: 117, endPoint x: 584, endPoint y: 124, distance: 8.0
click at [589, 117] on div "0 9" at bounding box center [548, 121] width 135 height 11
click at [594, 117] on div "0 9" at bounding box center [548, 121] width 135 height 11
type input "9"
click at [593, 120] on input "range" at bounding box center [548, 122] width 135 height 4
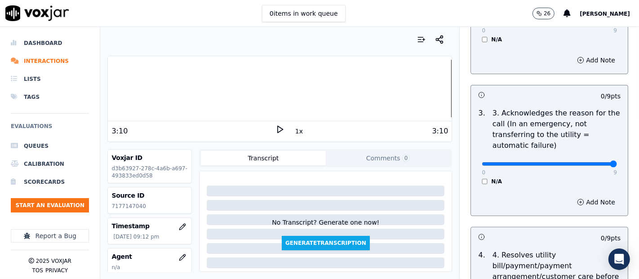
type input "9"
click at [589, 166] on input "range" at bounding box center [548, 164] width 135 height 4
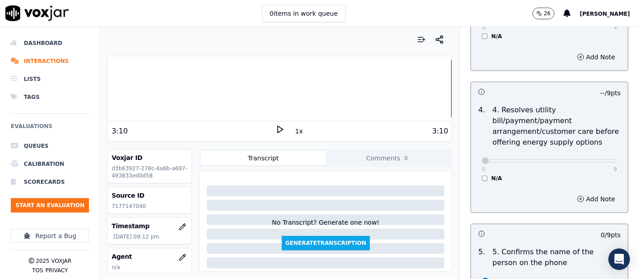
scroll to position [449, 0]
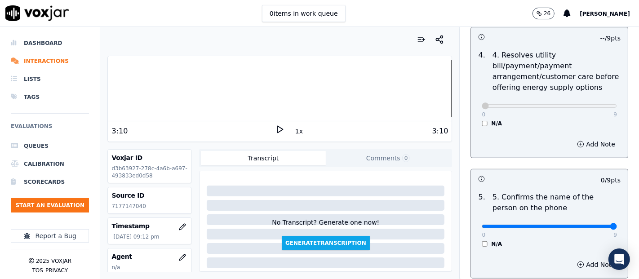
type input "9"
click at [592, 225] on input "range" at bounding box center [548, 227] width 135 height 4
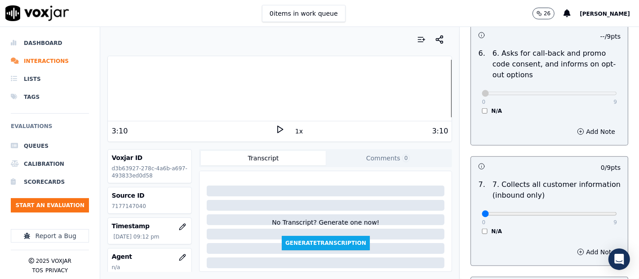
scroll to position [748, 0]
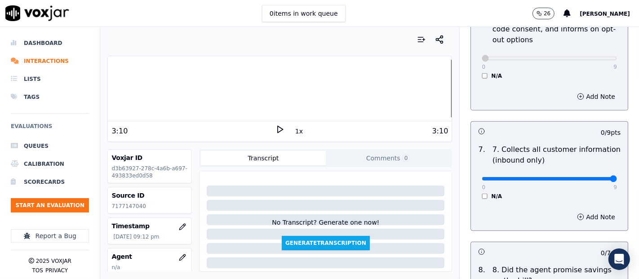
type input "9"
click at [593, 178] on input "range" at bounding box center [548, 179] width 135 height 4
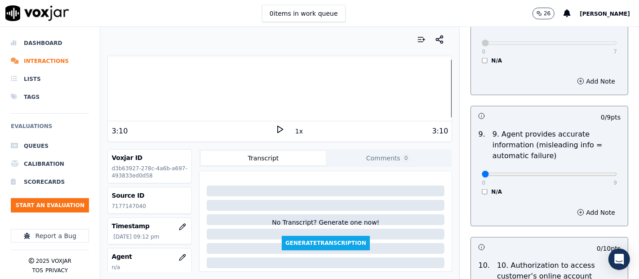
scroll to position [1098, 0]
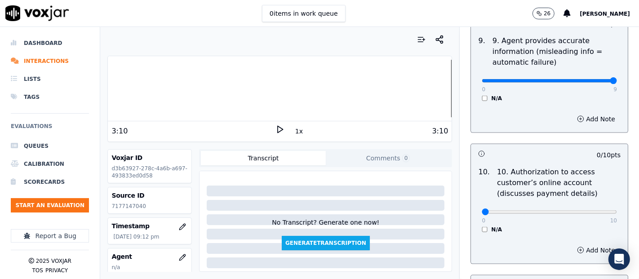
type input "9"
click at [591, 80] on input "range" at bounding box center [548, 81] width 135 height 4
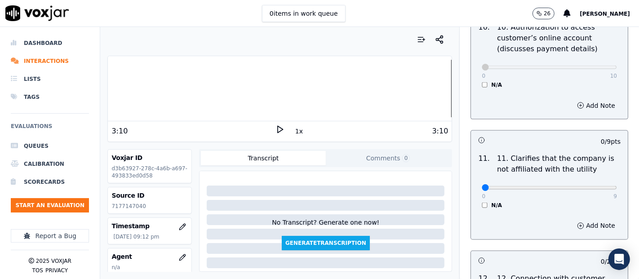
scroll to position [1297, 0]
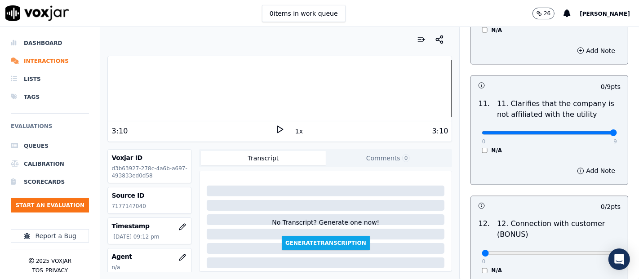
type input "9"
click at [588, 131] on input "range" at bounding box center [548, 133] width 135 height 4
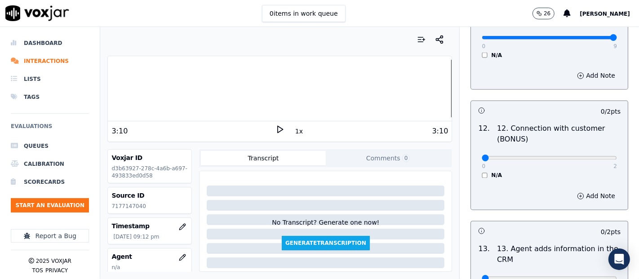
scroll to position [1397, 0]
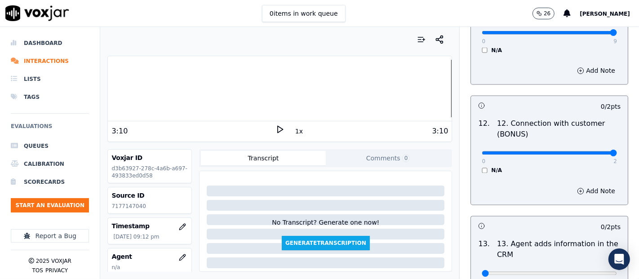
type input "2"
click at [591, 151] on input "range" at bounding box center [548, 153] width 135 height 4
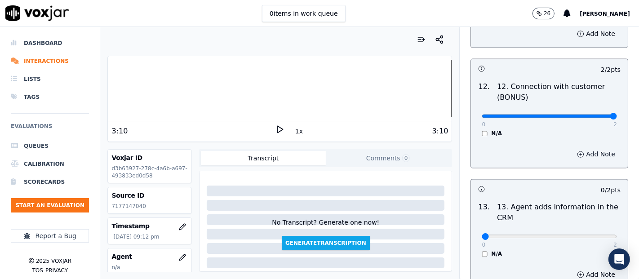
scroll to position [1497, 0]
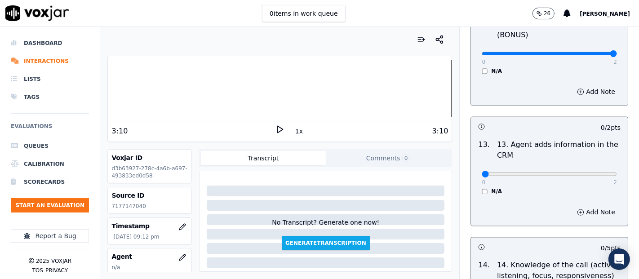
click at [590, 168] on div "0 2" at bounding box center [548, 173] width 135 height 11
type input "2"
click at [590, 172] on input "range" at bounding box center [548, 174] width 135 height 4
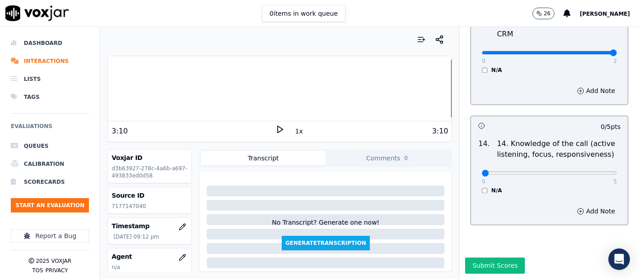
scroll to position [1637, 0]
type input "5"
click at [589, 171] on input "range" at bounding box center [548, 173] width 135 height 4
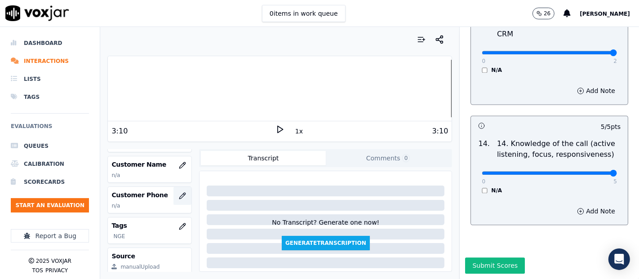
scroll to position [100, 0]
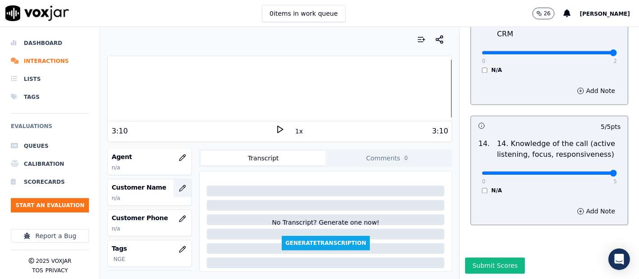
click at [176, 182] on button "button" at bounding box center [182, 188] width 18 height 18
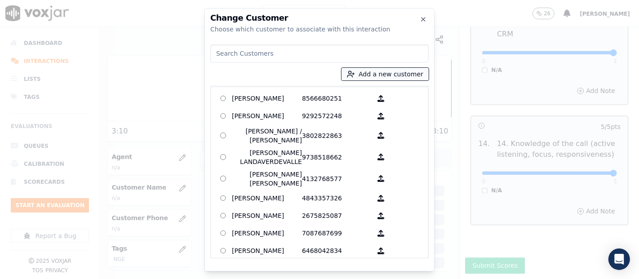
click at [371, 74] on button "Add a new customer" at bounding box center [384, 74] width 87 height 13
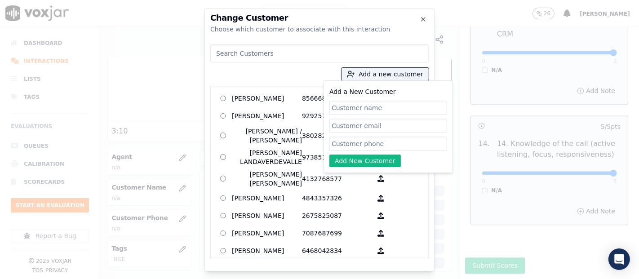
paste input "yulian andres tejada corrales"
type input "yulian andres tejada corrales"
click at [365, 143] on input "Add a New Customer" at bounding box center [388, 144] width 118 height 14
paste input "7177147040"
type input "7177147040"
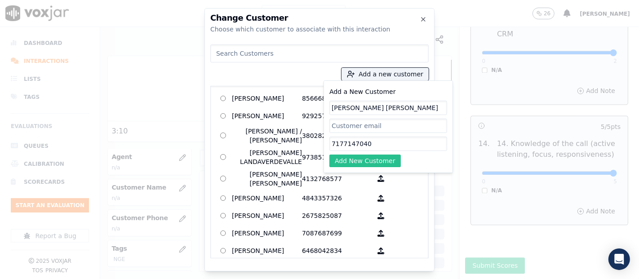
click at [346, 160] on button "Add New Customer" at bounding box center [364, 160] width 71 height 13
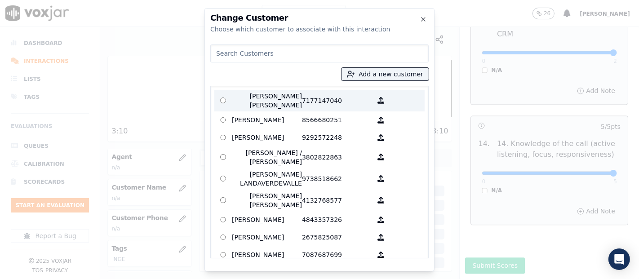
click at [297, 102] on p "yulian andres tejada corrales" at bounding box center [267, 101] width 70 height 18
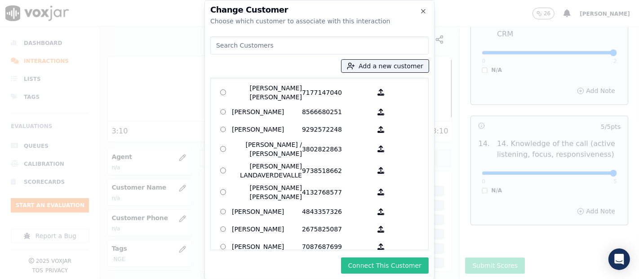
click at [371, 262] on button "Connect This Customer" at bounding box center [385, 265] width 88 height 16
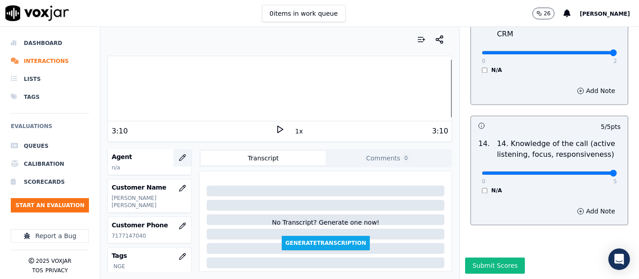
click at [178, 158] on button "button" at bounding box center [182, 158] width 18 height 18
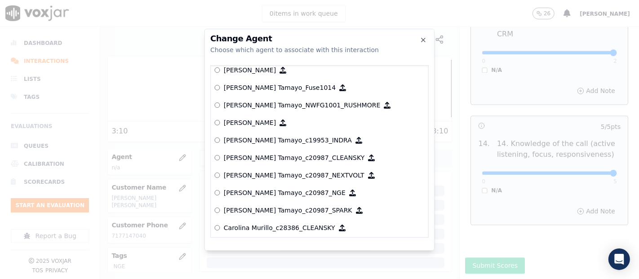
scroll to position [818, 0]
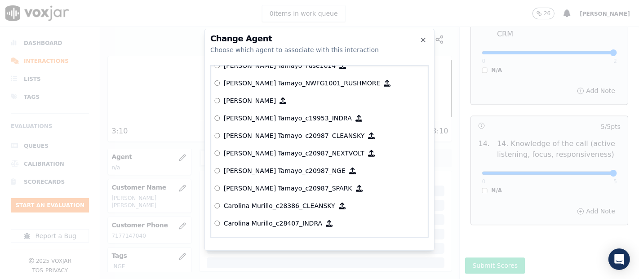
click at [268, 170] on p "[PERSON_NAME] Tamayo_c20987_NGE" at bounding box center [285, 170] width 122 height 9
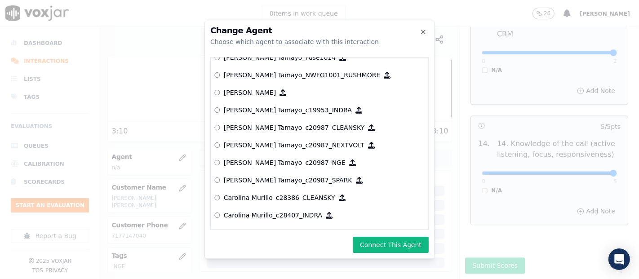
click at [363, 246] on button "Connect This Agent" at bounding box center [391, 245] width 76 height 16
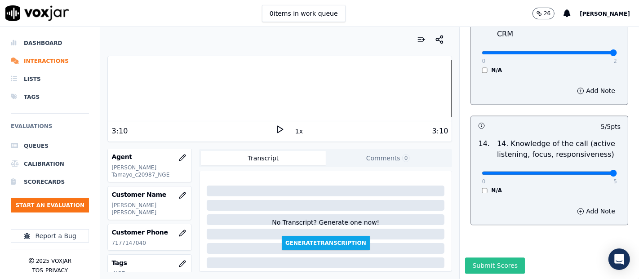
click at [498, 257] on button "Submit Scores" at bounding box center [495, 265] width 60 height 16
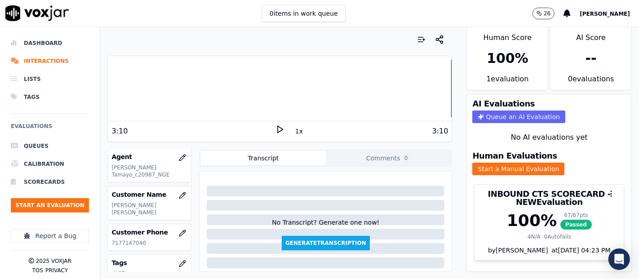
scroll to position [0, 0]
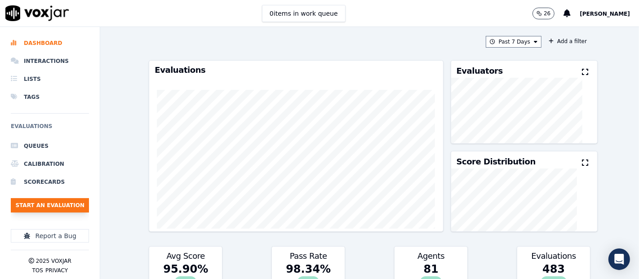
click at [84, 202] on button "Start an Evaluation" at bounding box center [50, 205] width 78 height 14
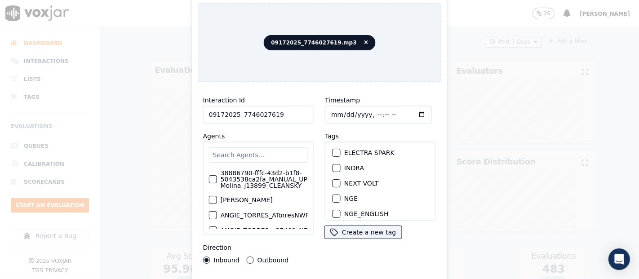
scroll to position [100, 0]
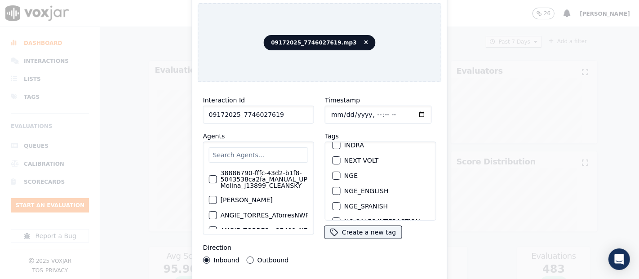
type input "09172025_7746027619"
drag, startPoint x: 331, startPoint y: 171, endPoint x: 331, endPoint y: 180, distance: 9.0
click at [333, 172] on div "button" at bounding box center [336, 175] width 6 height 6
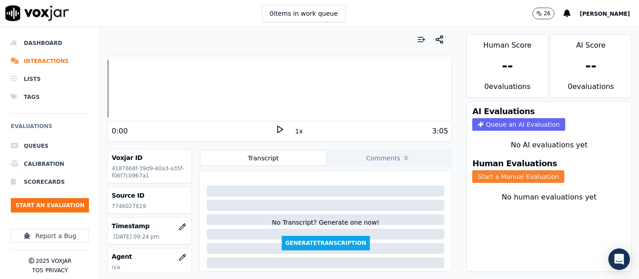
click at [515, 170] on button "Start a Manual Evaluation" at bounding box center [518, 176] width 92 height 13
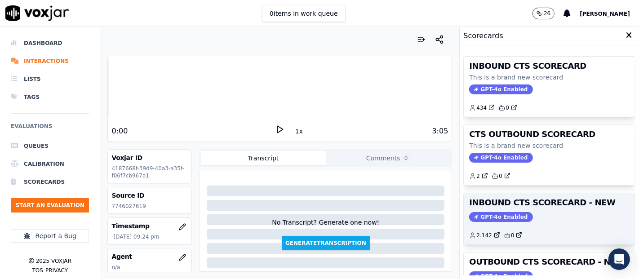
click at [524, 210] on div "INBOUND CTS SCORECARD - NEW GPT-4o Enabled 2.142 0" at bounding box center [548, 218] width 171 height 51
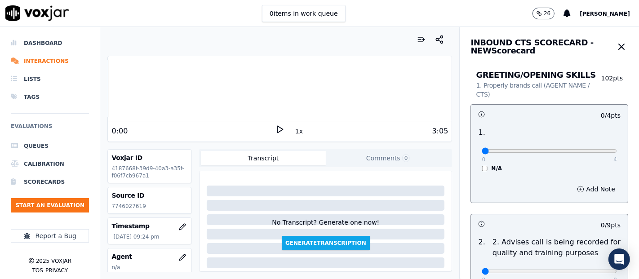
click at [125, 207] on p "7746027619" at bounding box center [149, 206] width 76 height 7
click at [127, 204] on p "7746027619" at bounding box center [149, 206] width 76 height 7
click at [128, 206] on p "7746027619" at bounding box center [149, 206] width 76 height 7
copy p "7746027619"
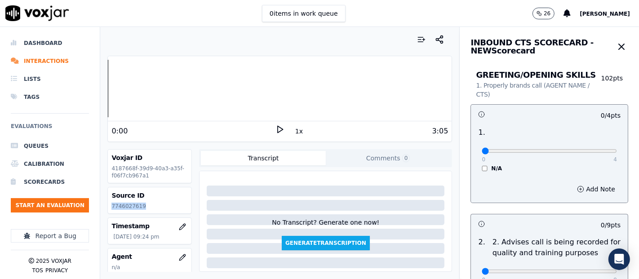
click at [278, 129] on icon at bounding box center [279, 129] width 9 height 9
click at [191, 165] on div "Voxjar ID 4187668f-39d9-40a3-a35f-f06f7cb967a1 Source ID 7746027619 Timestamp […" at bounding box center [279, 210] width 344 height 123
click at [275, 130] on icon at bounding box center [279, 129] width 9 height 9
click at [275, 125] on icon at bounding box center [279, 129] width 9 height 9
click at [185, 86] on div at bounding box center [280, 88] width 344 height 57
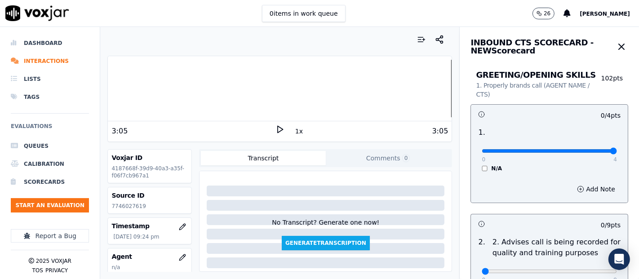
type input "4"
click at [590, 151] on input "range" at bounding box center [548, 151] width 135 height 4
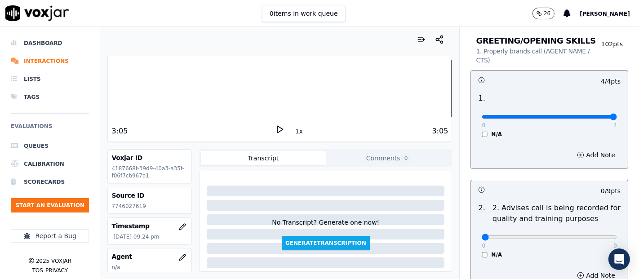
scroll to position [50, 0]
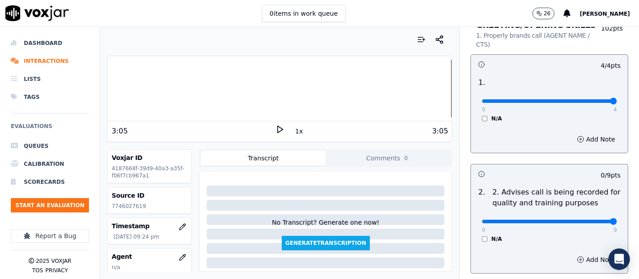
type input "9"
click at [591, 220] on input "range" at bounding box center [548, 222] width 135 height 4
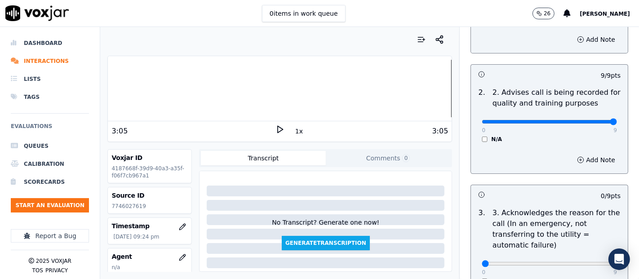
scroll to position [249, 0]
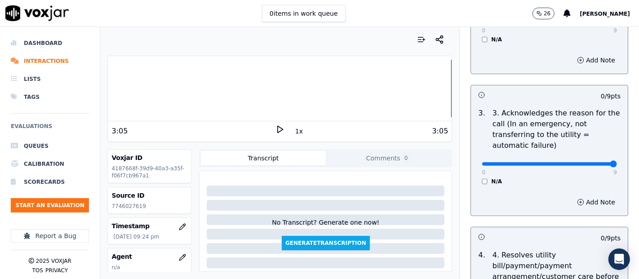
type input "9"
click at [591, 162] on input "range" at bounding box center [548, 164] width 135 height 4
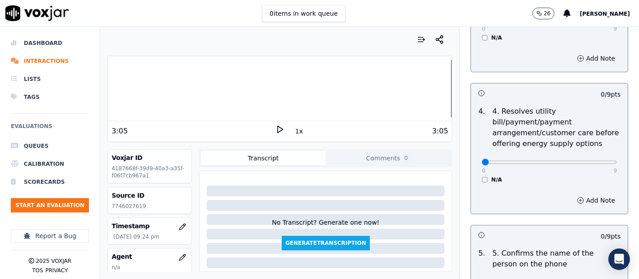
scroll to position [399, 0]
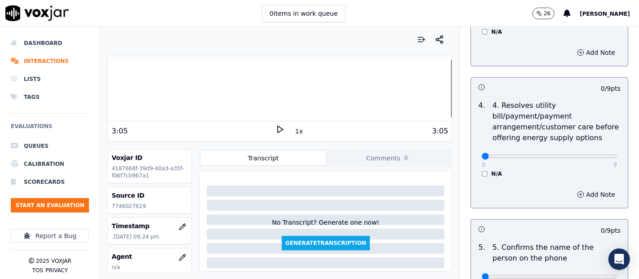
click at [474, 174] on div "0 9 N/A" at bounding box center [549, 160] width 150 height 34
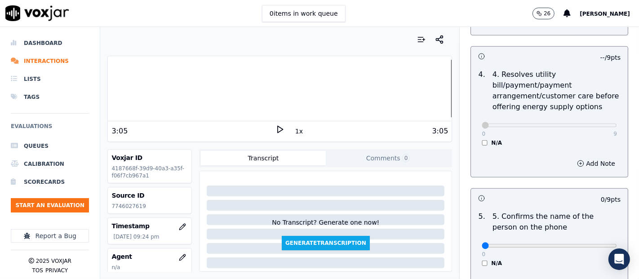
scroll to position [499, 0]
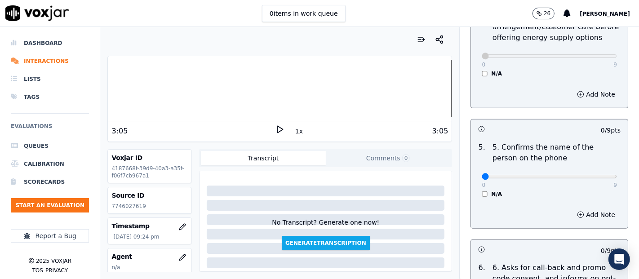
click at [595, 178] on div "0 9 N/A" at bounding box center [549, 180] width 150 height 34
type input "9"
click at [589, 176] on input "range" at bounding box center [548, 177] width 135 height 4
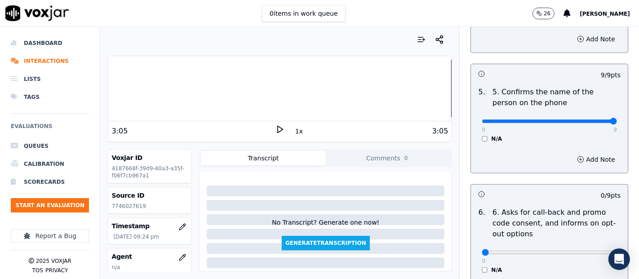
scroll to position [649, 0]
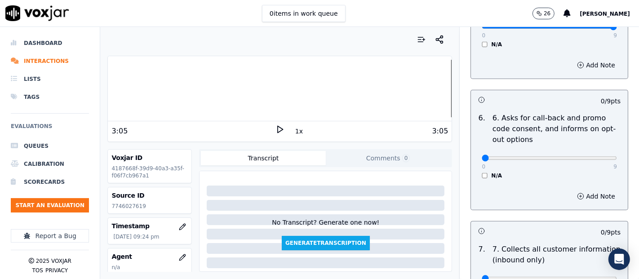
click at [474, 169] on div "0 9 N/A" at bounding box center [549, 162] width 150 height 34
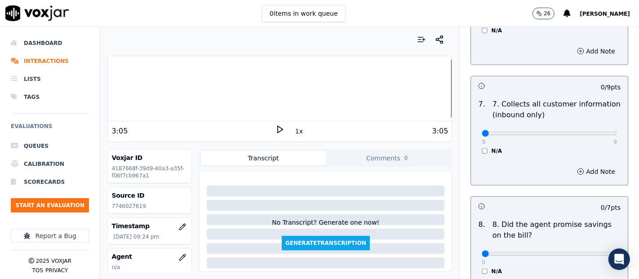
scroll to position [798, 0]
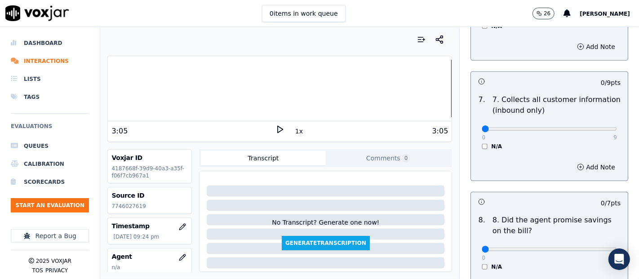
click at [589, 132] on div "0 9 N/A" at bounding box center [549, 133] width 150 height 34
type input "9"
click at [587, 127] on input "range" at bounding box center [548, 129] width 135 height 4
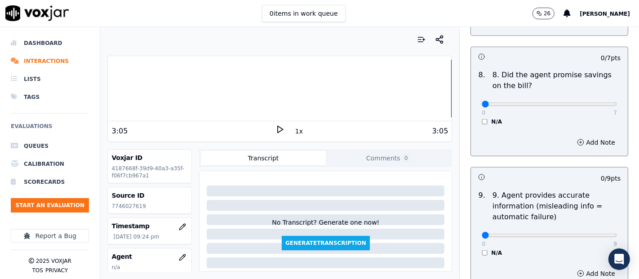
scroll to position [948, 0]
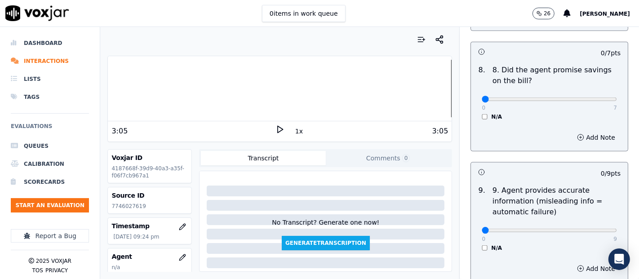
click at [481, 113] on div "N/A" at bounding box center [548, 116] width 135 height 7
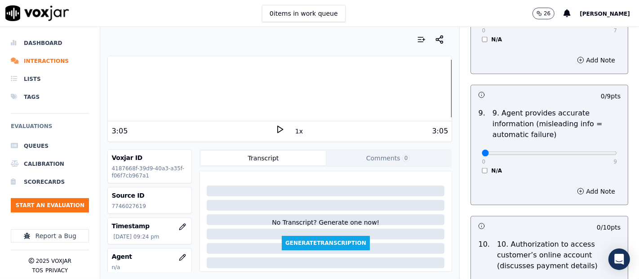
scroll to position [1048, 0]
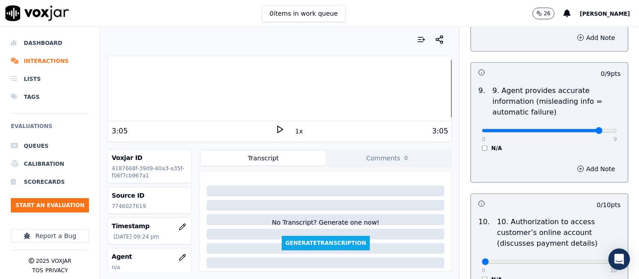
click at [574, 129] on input "range" at bounding box center [548, 131] width 135 height 4
click at [581, 167] on button "Add Note" at bounding box center [595, 169] width 49 height 13
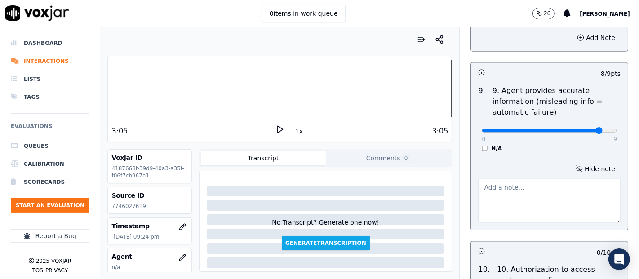
click at [478, 202] on textarea at bounding box center [549, 201] width 142 height 44
click at [596, 129] on div "0 9 N/A" at bounding box center [549, 135] width 150 height 34
click at [527, 129] on input "range" at bounding box center [548, 131] width 135 height 4
type input "5"
click at [532, 129] on input "range" at bounding box center [548, 131] width 135 height 4
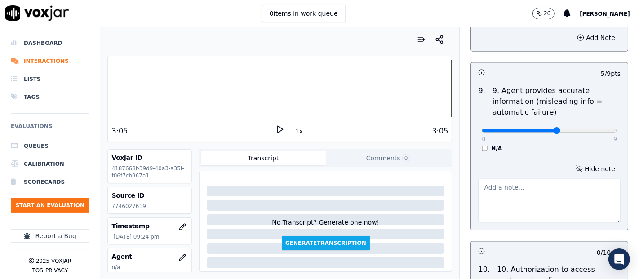
click at [268, 81] on div at bounding box center [280, 88] width 344 height 57
click at [275, 129] on icon at bounding box center [279, 129] width 9 height 9
click at [214, 90] on div at bounding box center [280, 88] width 344 height 57
click at [195, 90] on div at bounding box center [280, 88] width 344 height 57
click at [184, 85] on div at bounding box center [280, 88] width 344 height 57
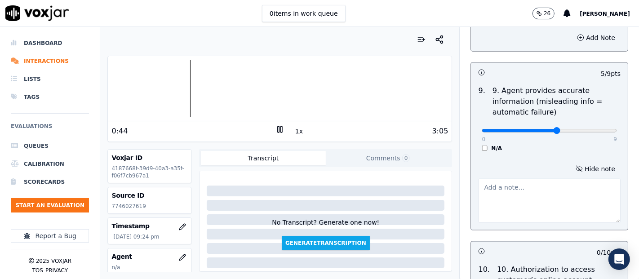
click at [176, 89] on div at bounding box center [280, 88] width 344 height 57
click at [495, 190] on textarea at bounding box center [549, 201] width 142 height 44
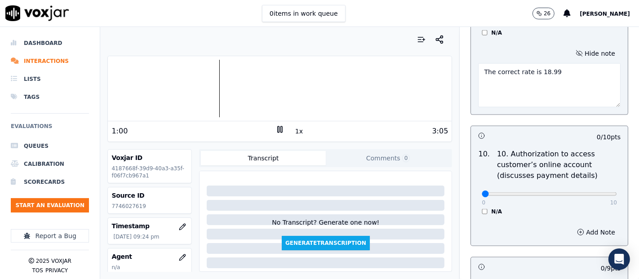
scroll to position [1197, 0]
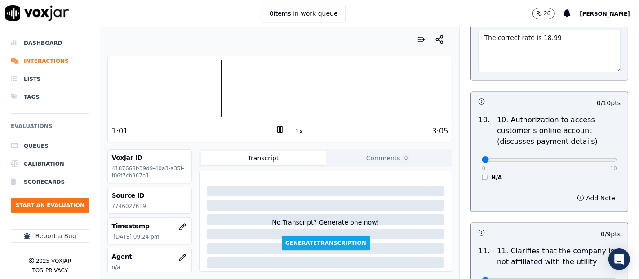
type textarea "The correct rate is 18.99"
click at [474, 174] on div "0 10 N/A" at bounding box center [549, 164] width 150 height 34
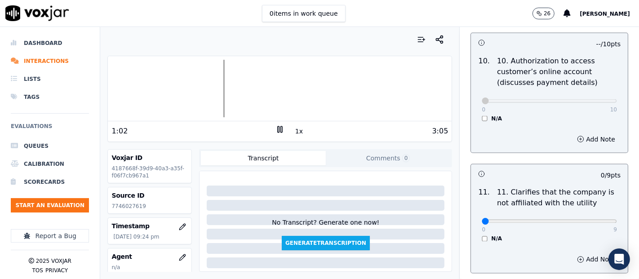
scroll to position [1297, 0]
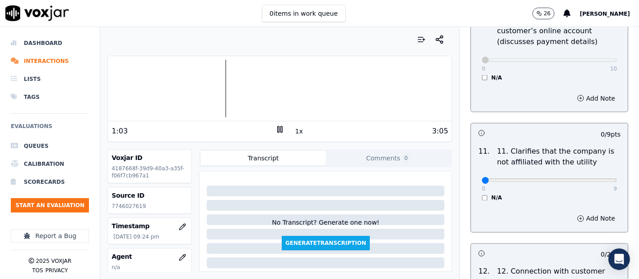
drag, startPoint x: 599, startPoint y: 172, endPoint x: 589, endPoint y: 180, distance: 13.1
click at [593, 177] on div "0 9 N/A" at bounding box center [549, 185] width 150 height 34
type input "9"
click at [589, 180] on input "range" at bounding box center [548, 181] width 135 height 4
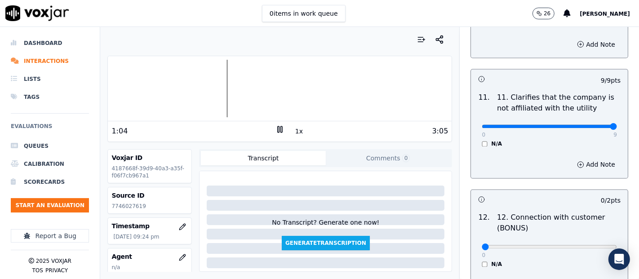
scroll to position [1447, 0]
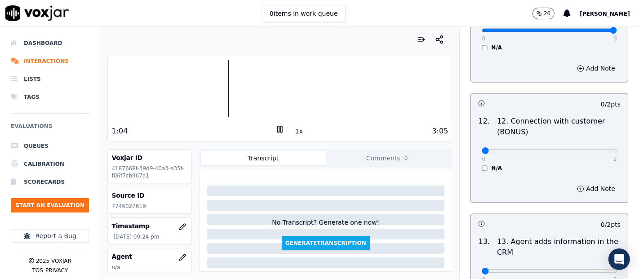
drag, startPoint x: 588, startPoint y: 140, endPoint x: 591, endPoint y: 145, distance: 5.6
click at [588, 140] on div "0 2 N/A" at bounding box center [549, 155] width 150 height 34
type input "2"
click at [591, 149] on input "range" at bounding box center [548, 151] width 135 height 4
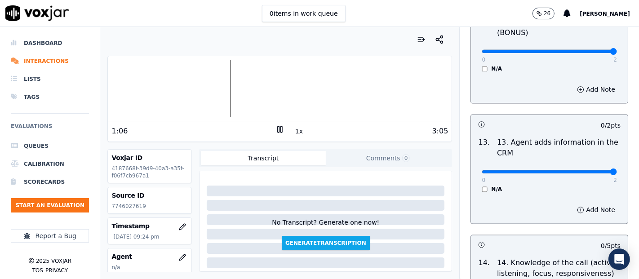
type input "2"
click at [590, 170] on input "range" at bounding box center [548, 172] width 135 height 4
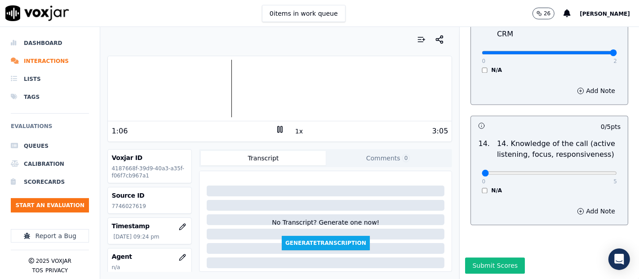
scroll to position [1684, 0]
type input "5"
click at [588, 171] on input "range" at bounding box center [548, 173] width 135 height 4
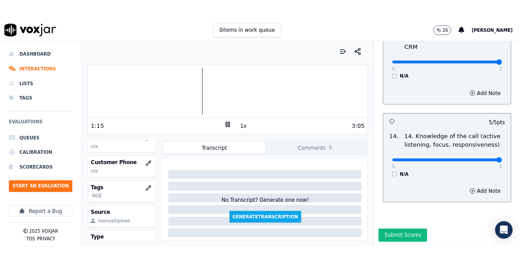
scroll to position [76, 0]
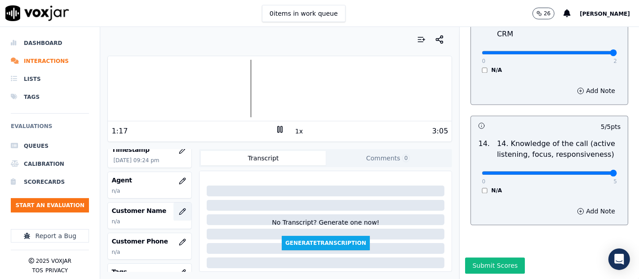
click at [174, 203] on button "button" at bounding box center [182, 212] width 18 height 18
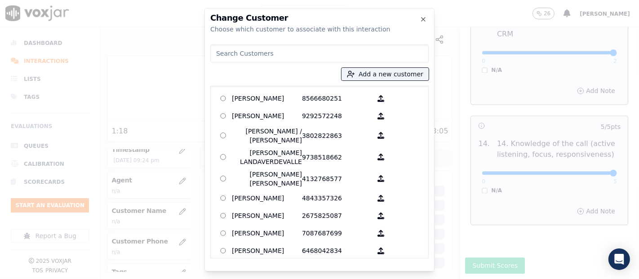
click at [396, 66] on div "Add a new customer AGUEDA SANTANA 8566680251 ALEXIS SUNQUI 9292572248 ALICIA ME…" at bounding box center [319, 149] width 218 height 217
click at [391, 75] on button "Add a new customer" at bounding box center [384, 74] width 87 height 13
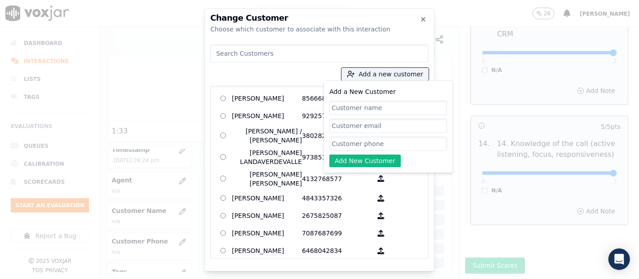
click at [357, 103] on input "Add a New Customer" at bounding box center [388, 108] width 118 height 14
paste input "JOSIMAR MARTINEZ MENDEZ"
type input "JOSIMAR MARTINEZ MENDEZ"
click at [363, 143] on input "Add a New Customer" at bounding box center [388, 144] width 118 height 14
click at [373, 144] on input "Add a New Customer" at bounding box center [388, 144] width 118 height 14
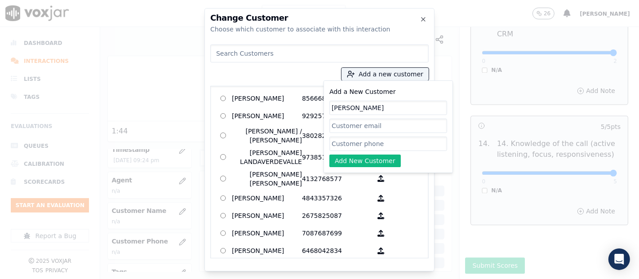
paste input "7746027619"
type input "7746027619"
click at [366, 156] on button "Add New Customer" at bounding box center [364, 160] width 71 height 13
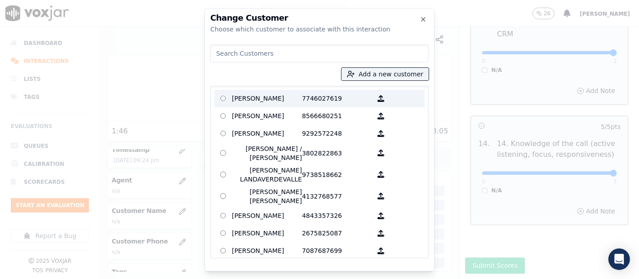
click at [298, 101] on p "JOSIMAR MARTINEZ MENDEZ" at bounding box center [267, 99] width 70 height 14
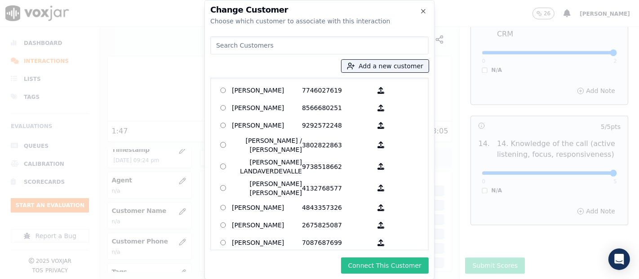
click at [355, 264] on button "Connect This Customer" at bounding box center [385, 265] width 88 height 16
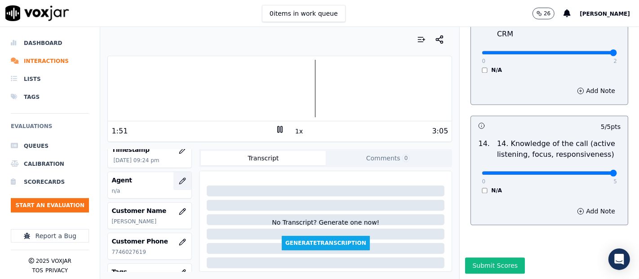
click at [179, 180] on icon "button" at bounding box center [182, 180] width 7 height 7
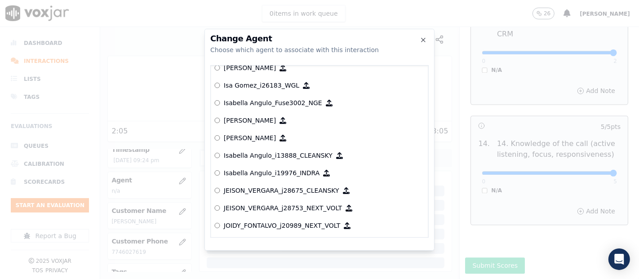
scroll to position [2519, 0]
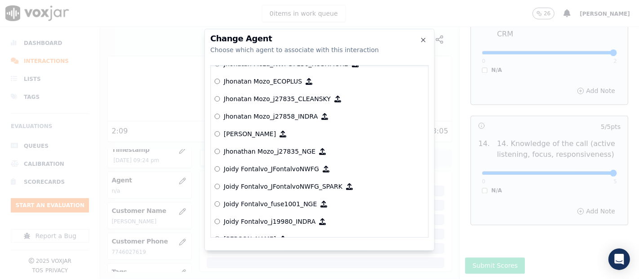
click at [279, 202] on p "Joidy Fontalvo_fuse1001_NGE" at bounding box center [270, 203] width 93 height 9
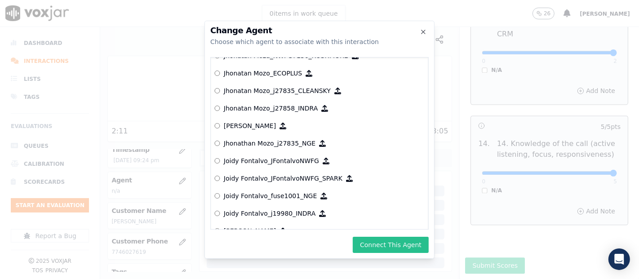
click at [380, 240] on button "Connect This Agent" at bounding box center [391, 245] width 76 height 16
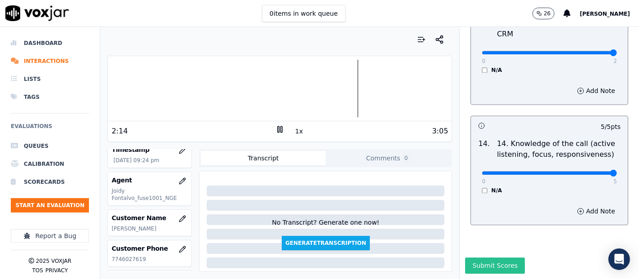
click at [465, 257] on button "Submit Scores" at bounding box center [495, 265] width 60 height 16
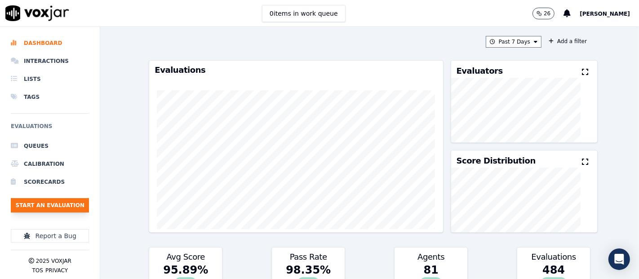
click at [21, 204] on button "Start an Evaluation" at bounding box center [50, 205] width 78 height 14
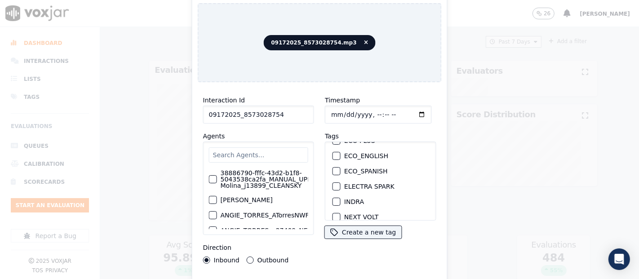
scroll to position [100, 0]
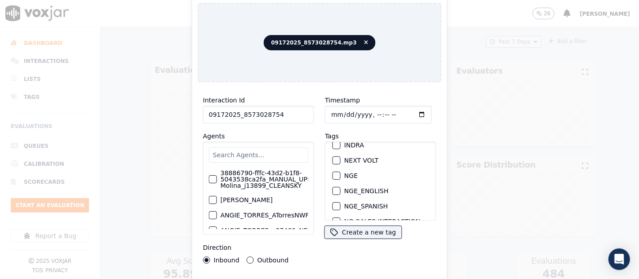
type input "09172025_8573028754"
drag, startPoint x: 333, startPoint y: 169, endPoint x: 327, endPoint y: 234, distance: 65.9
click at [333, 172] on div "button" at bounding box center [336, 175] width 6 height 6
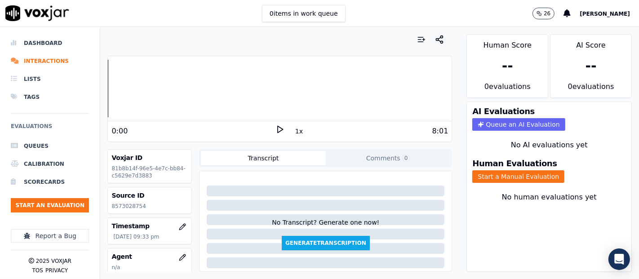
click at [278, 129] on icon at bounding box center [279, 129] width 9 height 9
click at [472, 170] on button "Start a Manual Evaluation" at bounding box center [518, 176] width 92 height 13
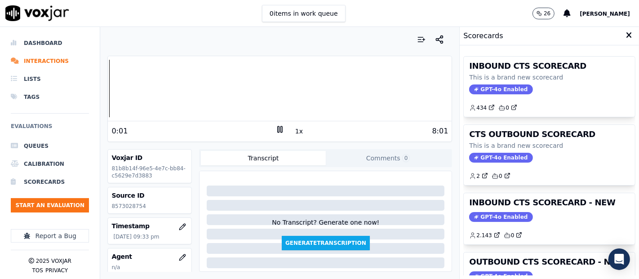
click at [278, 130] on rect at bounding box center [278, 129] width 1 height 6
click at [428, 162] on button "Comments 0" at bounding box center [388, 158] width 125 height 14
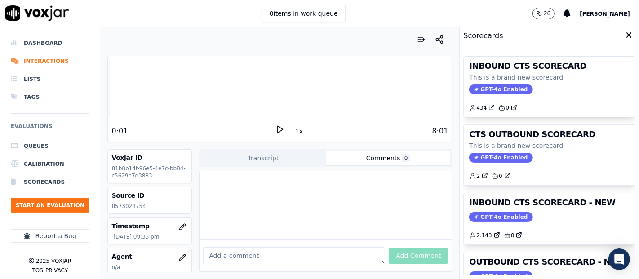
click at [275, 130] on icon at bounding box center [279, 129] width 9 height 9
click at [275, 129] on icon at bounding box center [279, 129] width 9 height 9
click at [131, 205] on p "8573028754" at bounding box center [149, 206] width 76 height 7
copy p "8573028754"
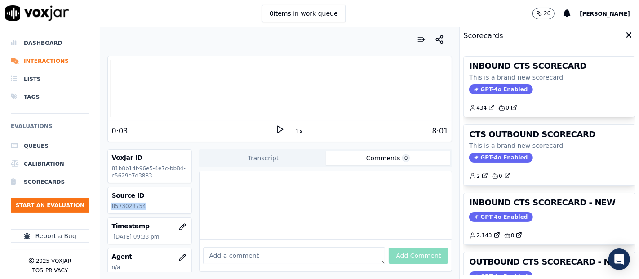
click at [276, 130] on icon at bounding box center [279, 129] width 9 height 9
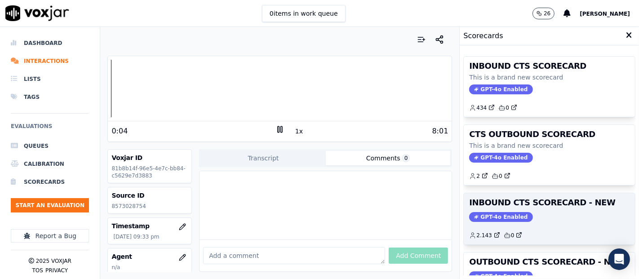
click at [541, 203] on h3 "INBOUND CTS SCORECARD - NEW" at bounding box center [549, 203] width 160 height 8
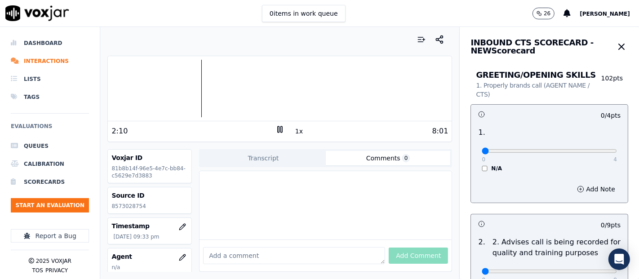
click at [275, 127] on icon at bounding box center [279, 129] width 9 height 9
click at [276, 128] on icon at bounding box center [279, 129] width 9 height 9
click at [172, 88] on div at bounding box center [280, 88] width 344 height 57
click at [165, 89] on div at bounding box center [280, 88] width 344 height 57
click at [159, 86] on div at bounding box center [280, 88] width 344 height 57
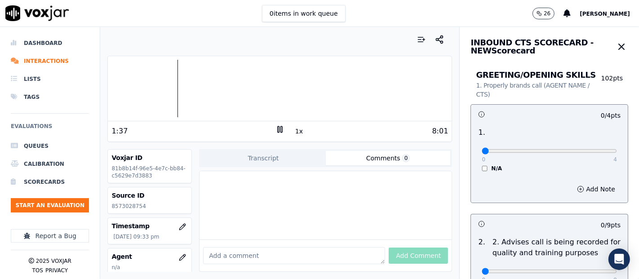
click at [141, 90] on div at bounding box center [280, 88] width 344 height 57
click at [74, 93] on div "Dashboard Interactions Lists Tags Evaluations Queues Calibration Scorecards Sta…" at bounding box center [319, 153] width 639 height 252
click at [275, 127] on icon at bounding box center [279, 129] width 9 height 9
click at [128, 203] on p "8573028754" at bounding box center [149, 206] width 76 height 7
click at [128, 201] on div "Source ID 8573028754" at bounding box center [150, 200] width 84 height 26
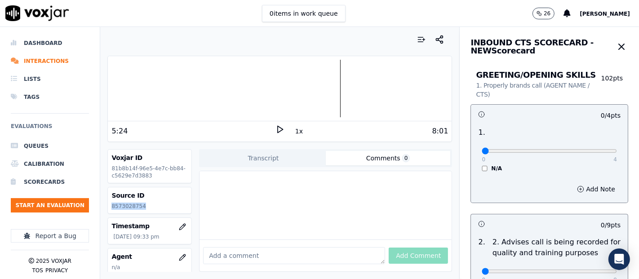
copy p "8573028754"
click at [43, 123] on div "Dashboard Interactions Lists Tags Evaluations Queues Calibration Scorecards Sta…" at bounding box center [319, 153] width 639 height 252
click at [73, 99] on div "Dashboard Interactions Lists Tags Evaluations Queues Calibration Scorecards Sta…" at bounding box center [319, 153] width 639 height 252
click at [275, 129] on icon at bounding box center [279, 129] width 9 height 9
click at [166, 84] on div at bounding box center [280, 88] width 344 height 57
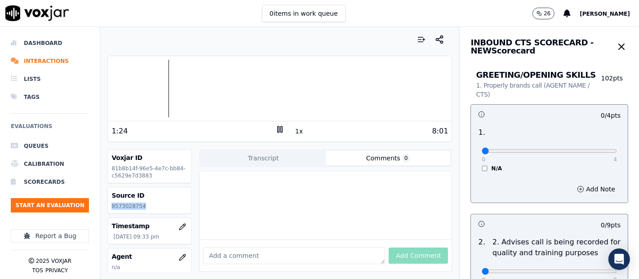
click at [158, 88] on div at bounding box center [280, 88] width 344 height 57
click at [275, 129] on icon at bounding box center [279, 129] width 9 height 9
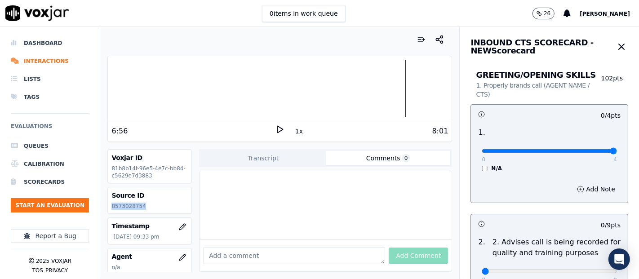
click at [588, 151] on input "range" at bounding box center [548, 151] width 135 height 4
click at [550, 146] on div "0 4" at bounding box center [548, 150] width 135 height 11
type input "2"
click at [540, 150] on input "range" at bounding box center [548, 151] width 135 height 4
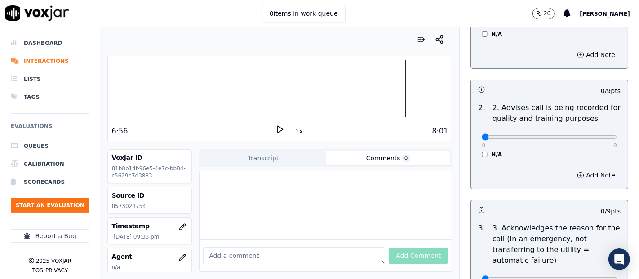
scroll to position [150, 0]
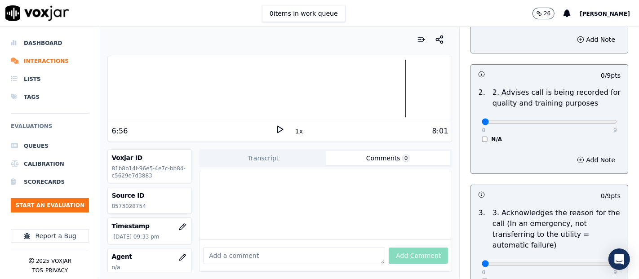
drag, startPoint x: 592, startPoint y: 116, endPoint x: 586, endPoint y: 117, distance: 5.9
click at [590, 116] on div "0 9" at bounding box center [548, 121] width 135 height 11
type input "9"
click at [586, 120] on input "range" at bounding box center [548, 122] width 135 height 4
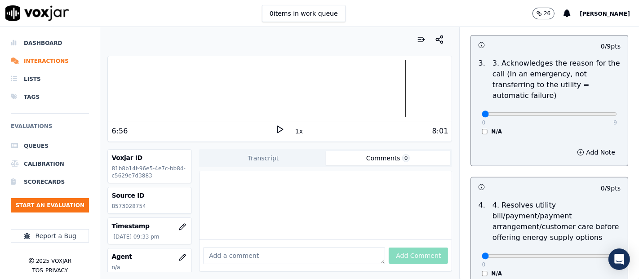
click at [588, 118] on div "0 9 N/A" at bounding box center [549, 118] width 150 height 34
type input "9"
click at [587, 113] on input "range" at bounding box center [548, 114] width 135 height 4
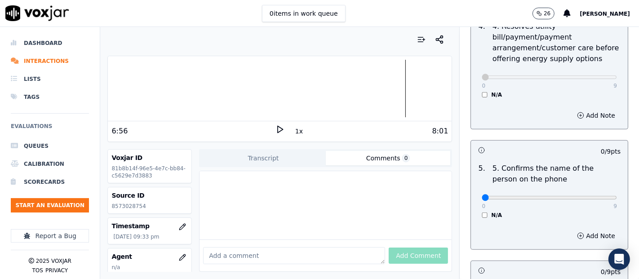
scroll to position [499, 0]
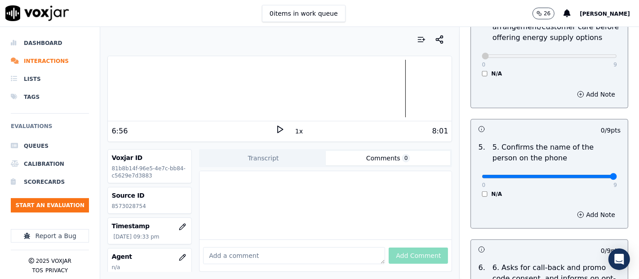
type input "9"
click at [589, 175] on input "range" at bounding box center [548, 177] width 135 height 4
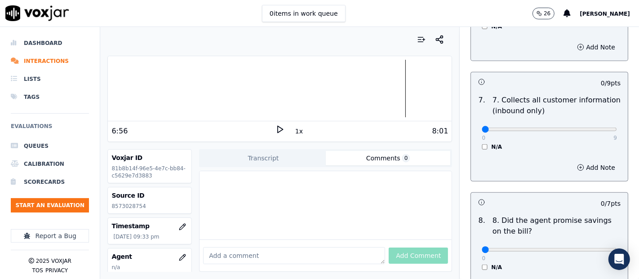
scroll to position [798, 0]
drag, startPoint x: 591, startPoint y: 129, endPoint x: 584, endPoint y: 130, distance: 6.9
type input "9"
click at [589, 129] on input "range" at bounding box center [548, 129] width 135 height 4
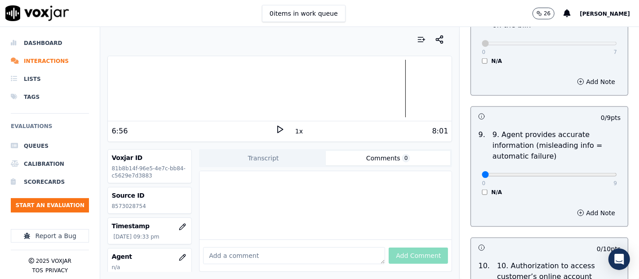
scroll to position [1048, 0]
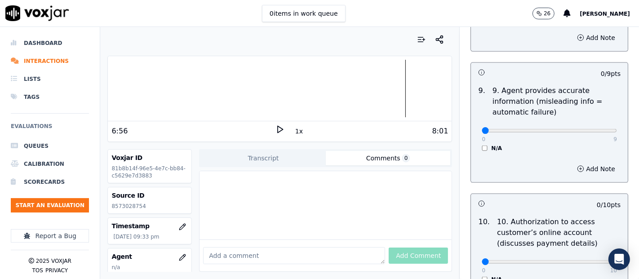
drag, startPoint x: 478, startPoint y: 128, endPoint x: 550, endPoint y: 133, distance: 72.1
click at [481, 129] on input "range" at bounding box center [548, 131] width 135 height 4
click at [589, 129] on input "range" at bounding box center [548, 131] width 135 height 4
click at [474, 130] on div "0 9 N/A" at bounding box center [549, 135] width 150 height 34
type input "0"
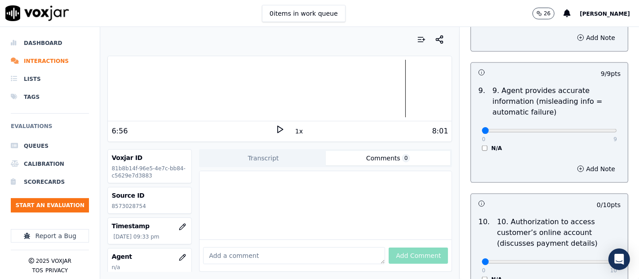
click at [481, 129] on input "range" at bounding box center [548, 131] width 135 height 4
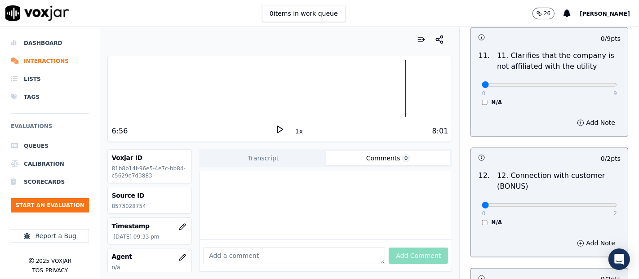
scroll to position [1347, 0]
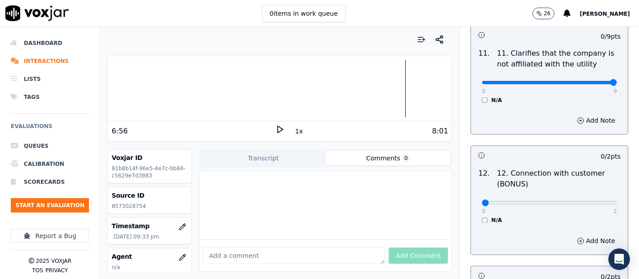
type input "9"
click at [592, 81] on input "range" at bounding box center [548, 83] width 135 height 4
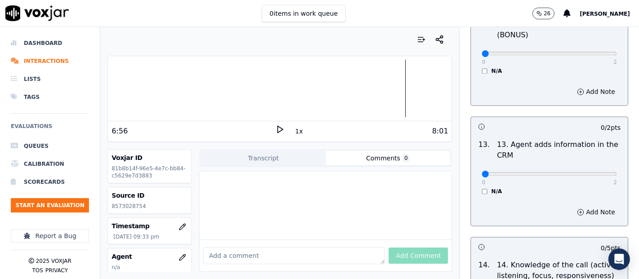
scroll to position [1447, 0]
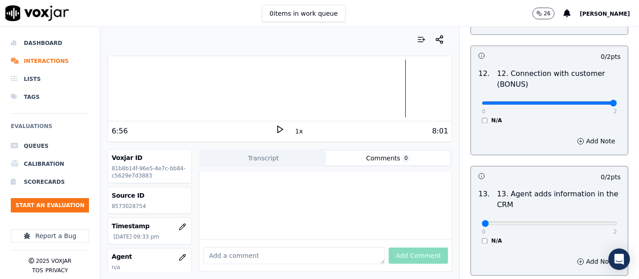
click at [561, 101] on input "range" at bounding box center [548, 103] width 135 height 4
click at [574, 97] on div "0 2" at bounding box center [548, 102] width 135 height 11
click at [568, 101] on input "range" at bounding box center [548, 103] width 135 height 4
click at [534, 102] on input "range" at bounding box center [548, 103] width 135 height 4
click at [543, 104] on div "0 2" at bounding box center [548, 102] width 135 height 11
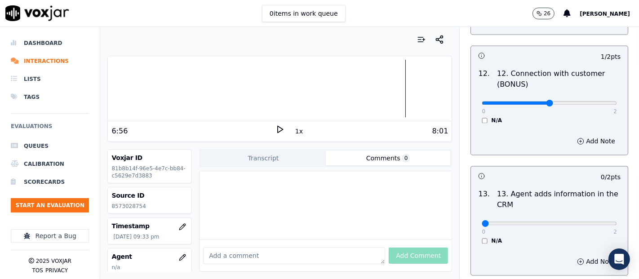
click at [543, 102] on input "range" at bounding box center [548, 103] width 135 height 4
click at [545, 101] on input "range" at bounding box center [548, 103] width 135 height 4
click at [546, 101] on input "range" at bounding box center [548, 103] width 135 height 4
click at [547, 101] on input "range" at bounding box center [548, 103] width 135 height 4
type input "2"
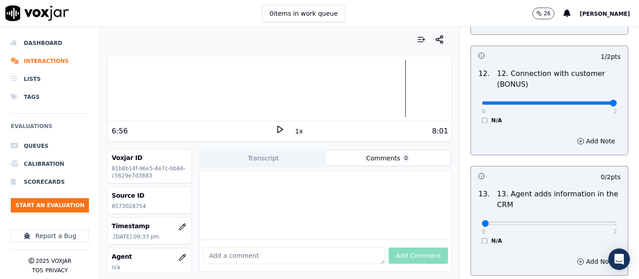
click at [571, 101] on input "range" at bounding box center [548, 103] width 135 height 4
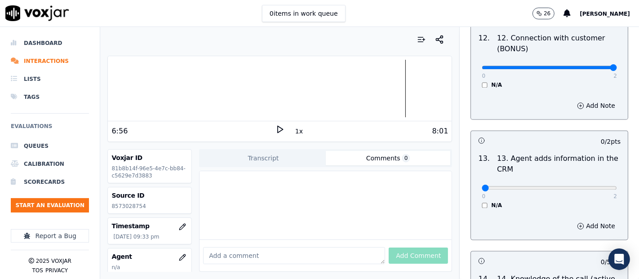
scroll to position [1497, 0]
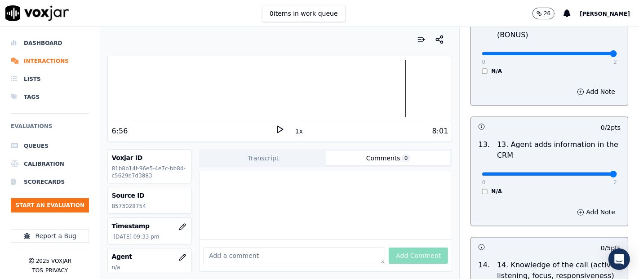
drag, startPoint x: 587, startPoint y: 174, endPoint x: 583, endPoint y: 167, distance: 7.9
type input "2"
click at [586, 174] on input "range" at bounding box center [548, 174] width 135 height 4
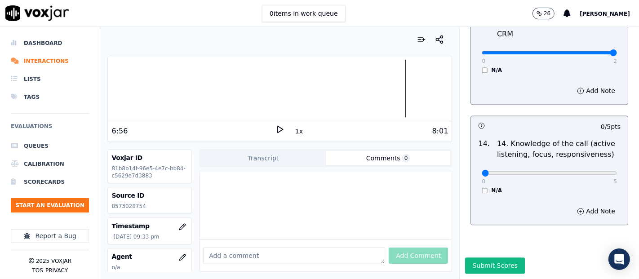
scroll to position [1637, 0]
click at [587, 171] on input "range" at bounding box center [548, 173] width 135 height 4
click at [526, 171] on input "range" at bounding box center [548, 173] width 135 height 4
click at [525, 171] on input "range" at bounding box center [548, 173] width 135 height 4
click at [531, 171] on input "range" at bounding box center [548, 173] width 135 height 4
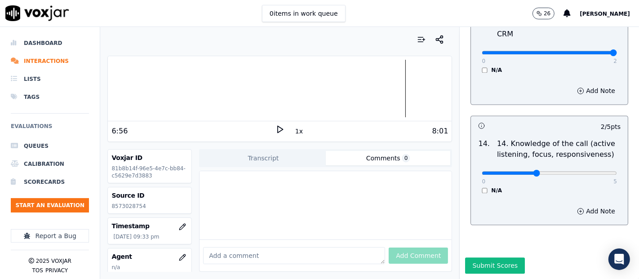
click at [531, 171] on input "range" at bounding box center [548, 173] width 135 height 4
type input "3"
click at [543, 171] on input "range" at bounding box center [548, 173] width 135 height 4
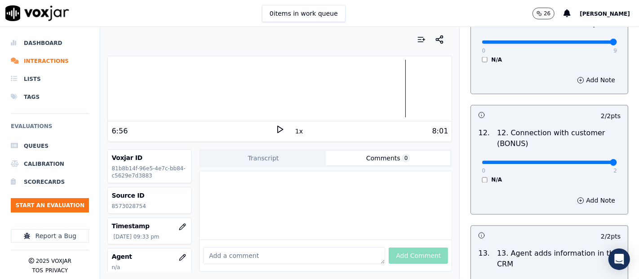
scroll to position [1387, 0]
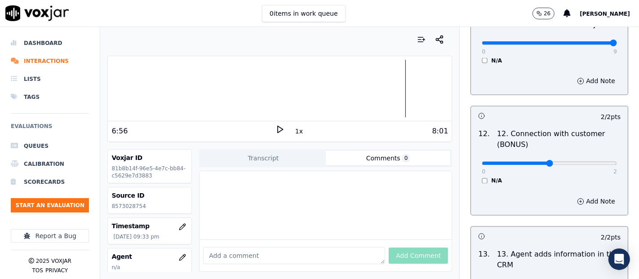
type input "1"
click at [557, 162] on input "range" at bounding box center [548, 164] width 135 height 4
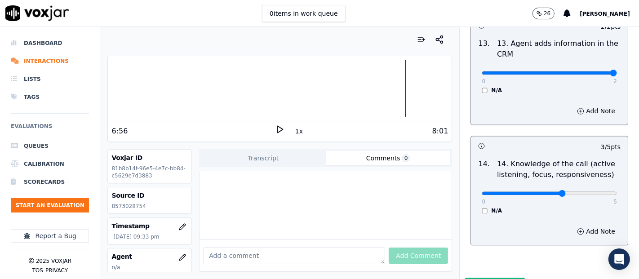
scroll to position [1637, 0]
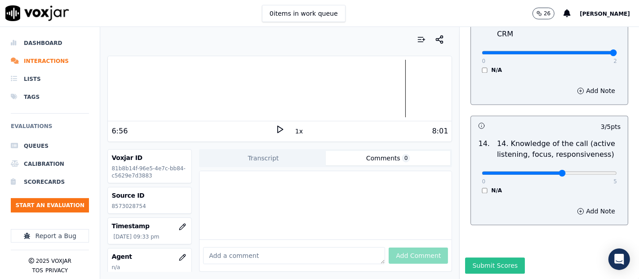
click at [493, 257] on button "Submit Scores" at bounding box center [495, 265] width 60 height 16
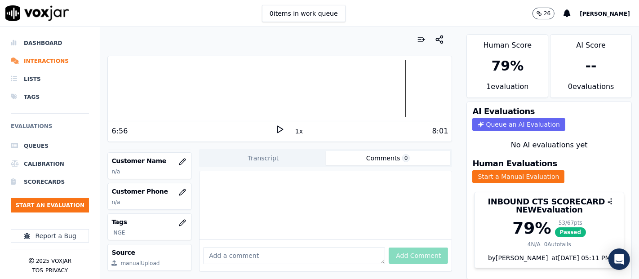
scroll to position [76, 0]
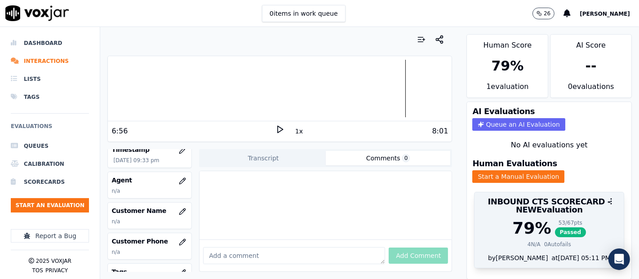
click at [555, 227] on span "Passed" at bounding box center [570, 232] width 31 height 10
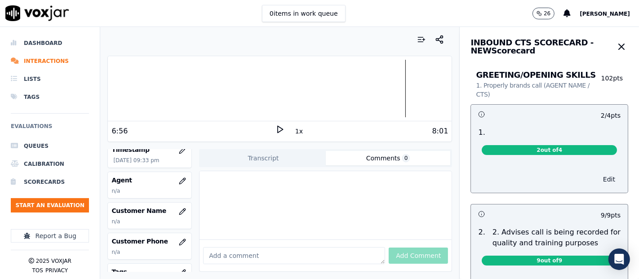
click at [597, 175] on button "Edit" at bounding box center [608, 179] width 23 height 13
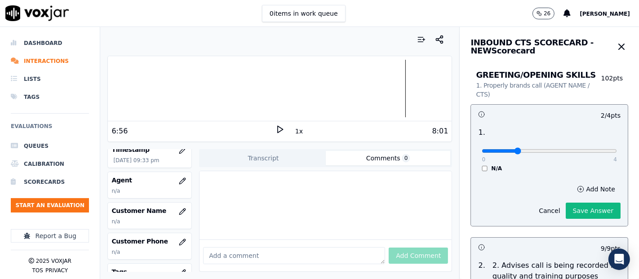
type input "1"
click at [491, 149] on input "range" at bounding box center [548, 151] width 135 height 4
click at [565, 208] on button "Save Answer" at bounding box center [592, 211] width 55 height 16
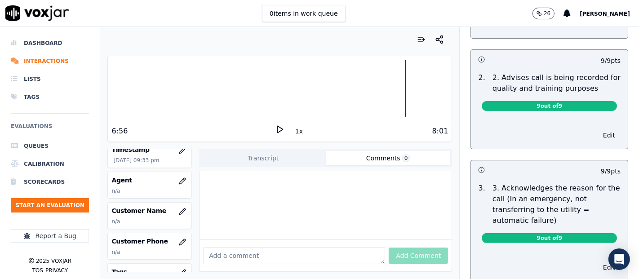
scroll to position [0, 0]
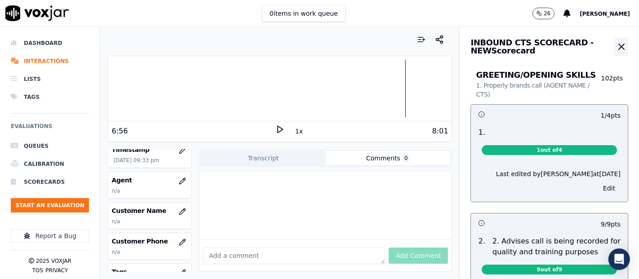
click at [616, 48] on icon "button" at bounding box center [621, 46] width 11 height 11
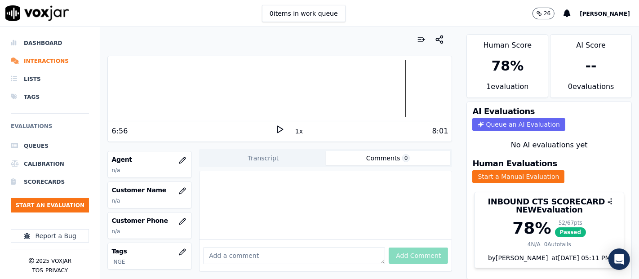
scroll to position [101, 0]
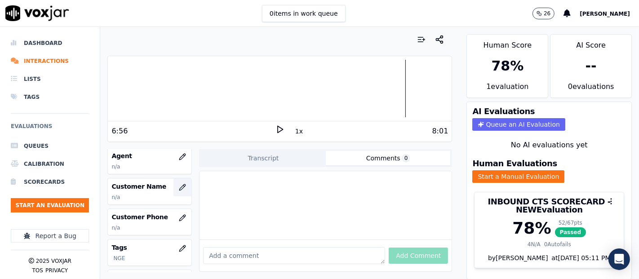
click at [176, 183] on button "button" at bounding box center [182, 187] width 18 height 18
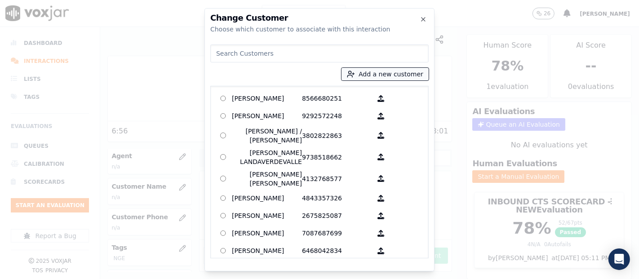
click at [374, 72] on button "Add a new customer" at bounding box center [384, 74] width 87 height 13
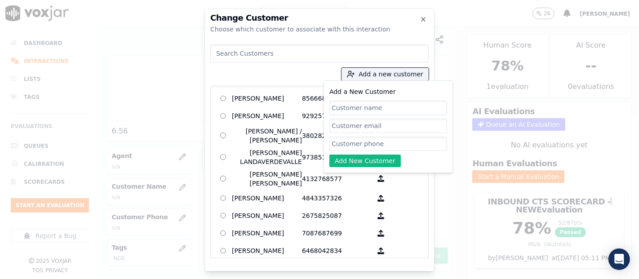
paste input "[PERSON_NAME]"
type input "[PERSON_NAME]"
click at [346, 134] on div "Add a New Customer [PERSON_NAME] Add New Customer" at bounding box center [388, 126] width 118 height 81
click at [350, 138] on input "Add a New Customer" at bounding box center [388, 144] width 118 height 14
paste input "6175181424"
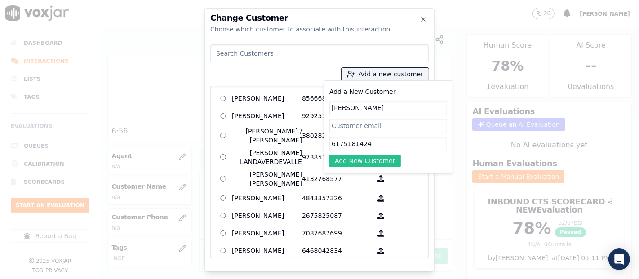
type input "6175181424"
click at [351, 166] on button "Add New Customer" at bounding box center [364, 160] width 71 height 13
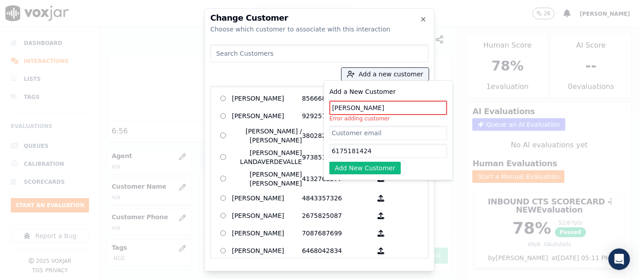
drag, startPoint x: 358, startPoint y: 109, endPoint x: 323, endPoint y: 117, distance: 35.6
click at [326, 116] on div "Add a New Customer [PERSON_NAME] Error adding customer 6175181424 Add New Custo…" at bounding box center [387, 130] width 129 height 100
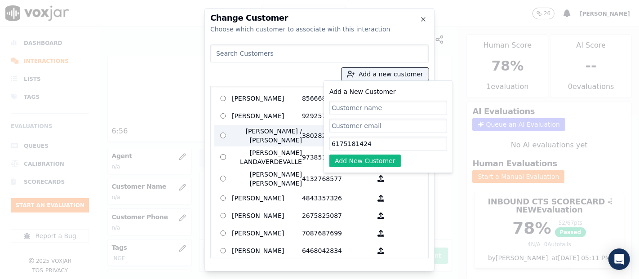
drag, startPoint x: 319, startPoint y: 147, endPoint x: 270, endPoint y: 150, distance: 49.1
click at [270, 150] on div "Add a new customer Add a New Customer 6175181424 Add New Customer [PERSON_NAME]…" at bounding box center [319, 149] width 218 height 217
click at [236, 56] on input at bounding box center [319, 53] width 218 height 18
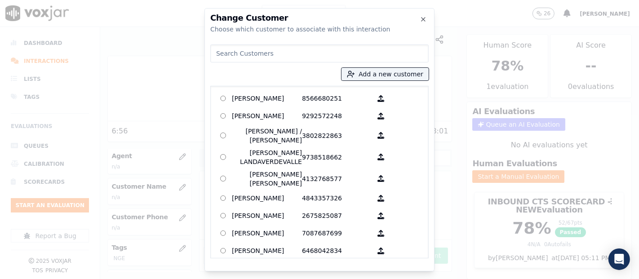
click at [242, 58] on input at bounding box center [319, 53] width 218 height 18
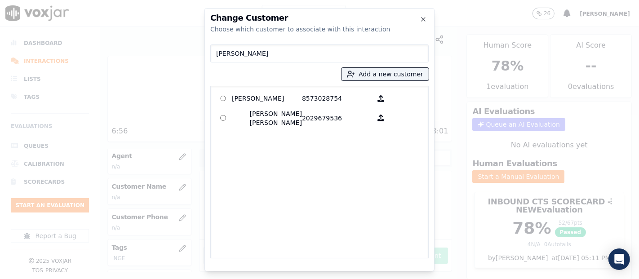
type input "[PERSON_NAME]"
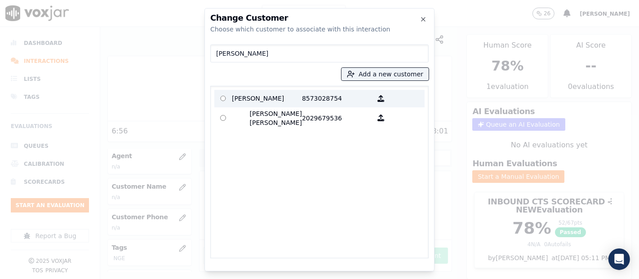
click at [320, 101] on p "8573028754" at bounding box center [337, 99] width 70 height 14
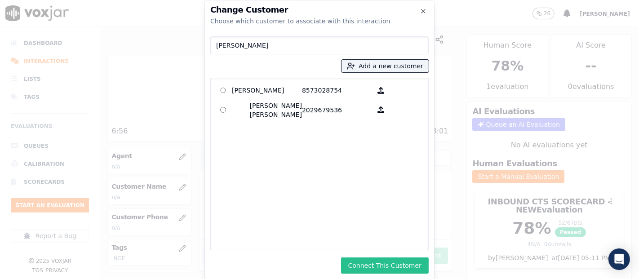
click at [375, 269] on button "Connect This Customer" at bounding box center [385, 265] width 88 height 16
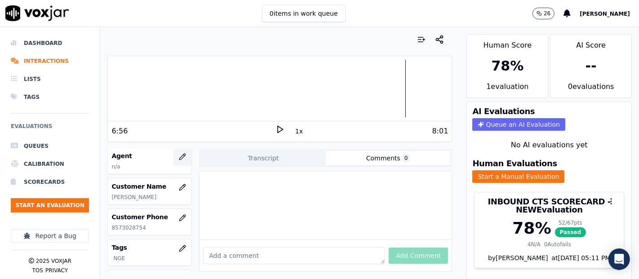
click at [173, 153] on button "button" at bounding box center [182, 157] width 18 height 18
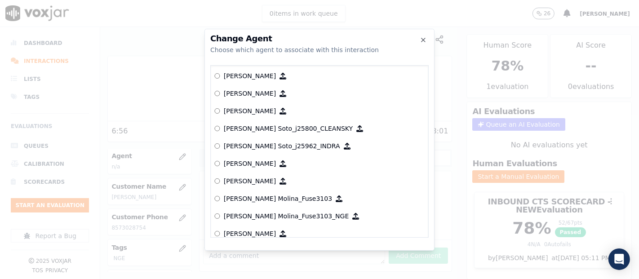
scroll to position [2890, 0]
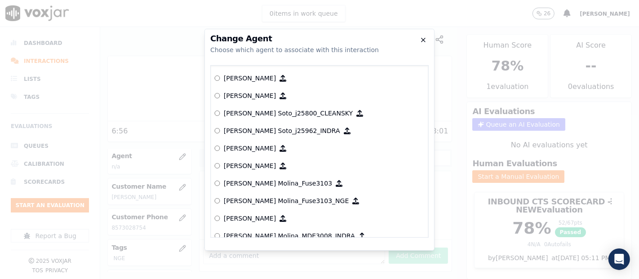
click at [420, 38] on icon "button" at bounding box center [422, 39] width 7 height 7
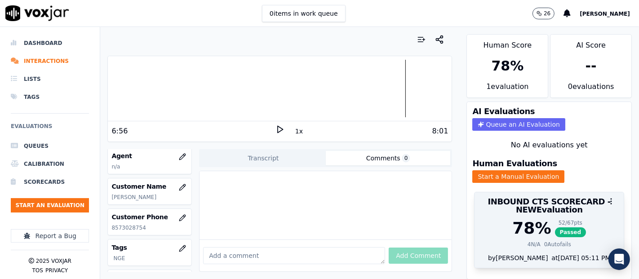
click at [555, 227] on span "Passed" at bounding box center [570, 232] width 31 height 10
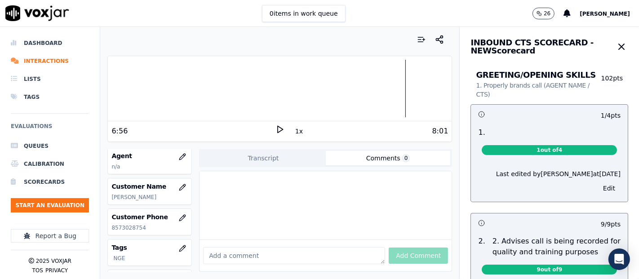
click at [448, 172] on div "Your browser does not support the audio element. 6:56 1x 8:01 Voxjar ID 81b8b14…" at bounding box center [279, 153] width 359 height 252
drag, startPoint x: 598, startPoint y: 49, endPoint x: 584, endPoint y: 45, distance: 14.3
click at [616, 48] on icon "button" at bounding box center [621, 46] width 11 height 11
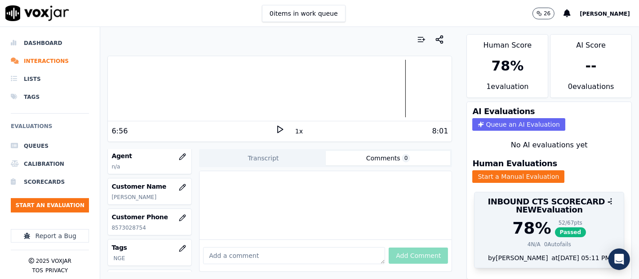
click at [555, 227] on span "Passed" at bounding box center [570, 232] width 31 height 10
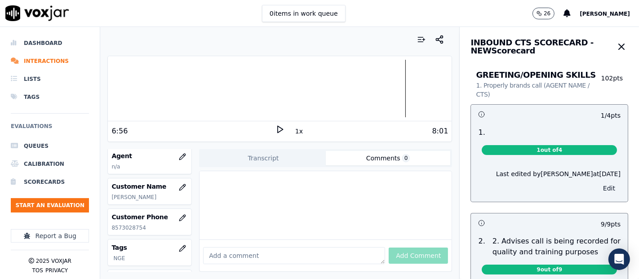
click at [597, 192] on button "Edit" at bounding box center [608, 188] width 23 height 13
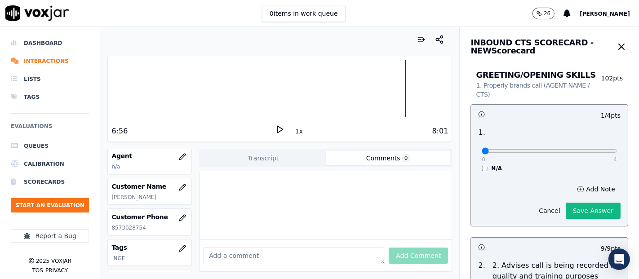
click at [568, 212] on button "Save Answer" at bounding box center [592, 211] width 55 height 16
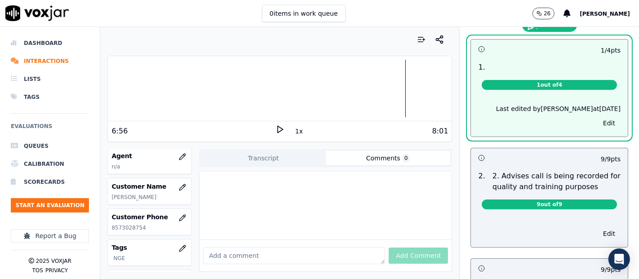
scroll to position [100, 0]
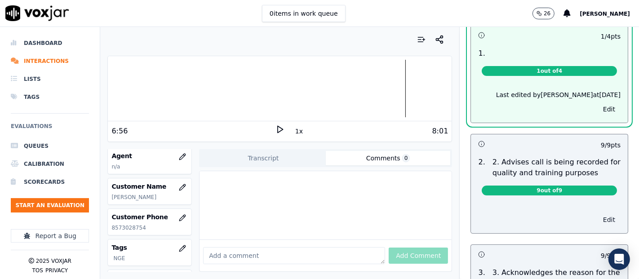
click at [597, 219] on button "Edit" at bounding box center [608, 219] width 23 height 13
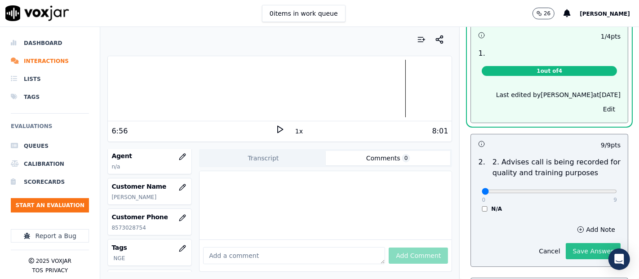
click at [580, 246] on button "Save Answer" at bounding box center [592, 251] width 55 height 16
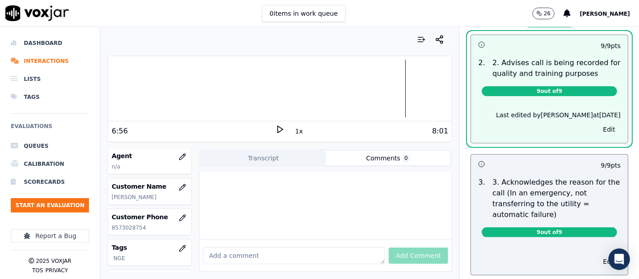
scroll to position [278, 0]
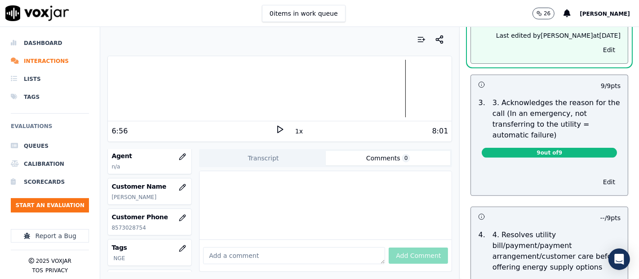
click at [597, 180] on button "Edit" at bounding box center [608, 182] width 23 height 13
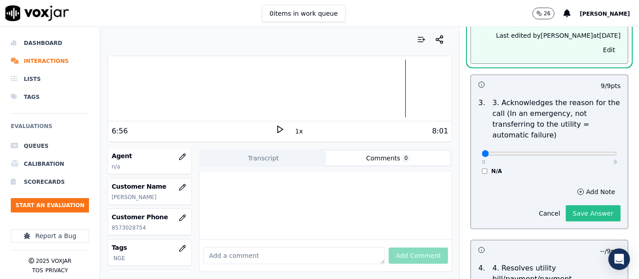
click at [565, 212] on button "Save Answer" at bounding box center [592, 213] width 55 height 16
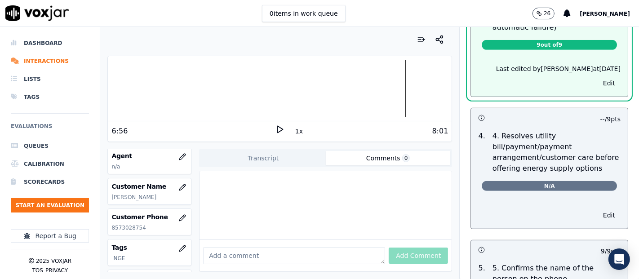
scroll to position [428, 0]
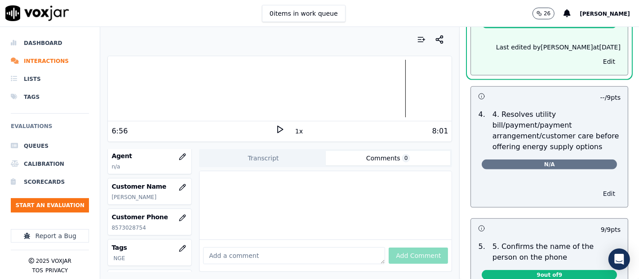
click at [597, 194] on button "Edit" at bounding box center [608, 193] width 23 height 13
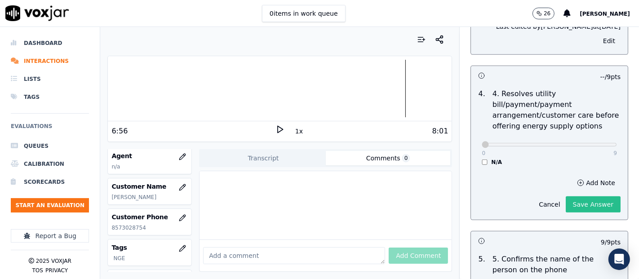
scroll to position [388, 0]
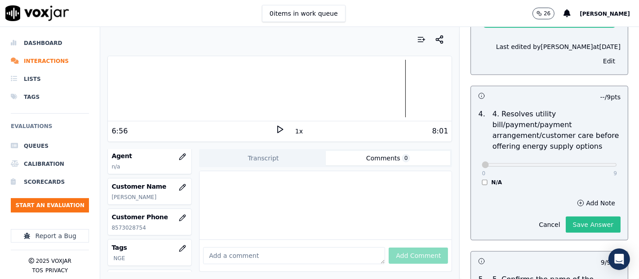
click at [565, 225] on button "Save Answer" at bounding box center [592, 224] width 55 height 16
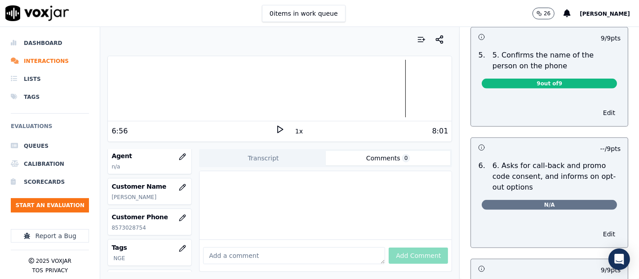
scroll to position [587, 0]
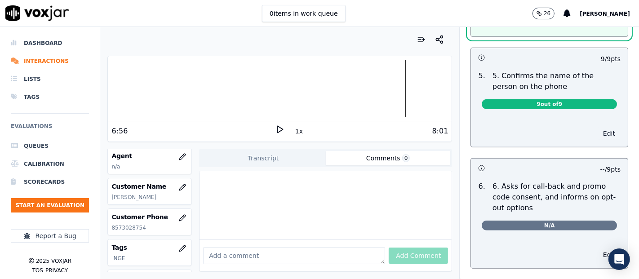
click at [597, 135] on button "Edit" at bounding box center [608, 133] width 23 height 13
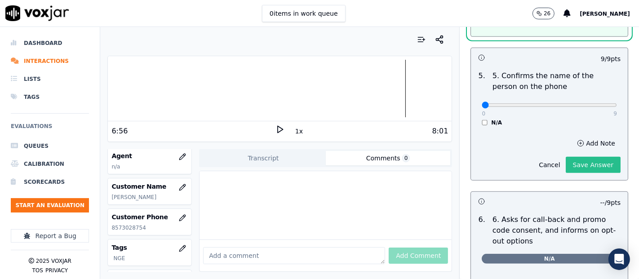
click at [573, 160] on button "Save Answer" at bounding box center [592, 165] width 55 height 16
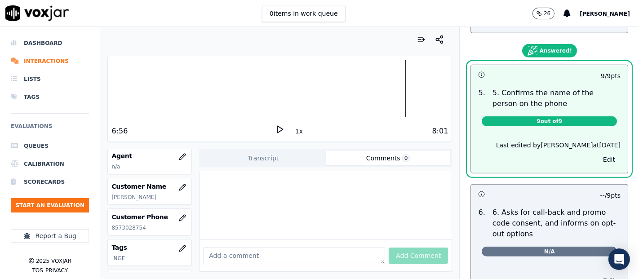
scroll to position [567, 0]
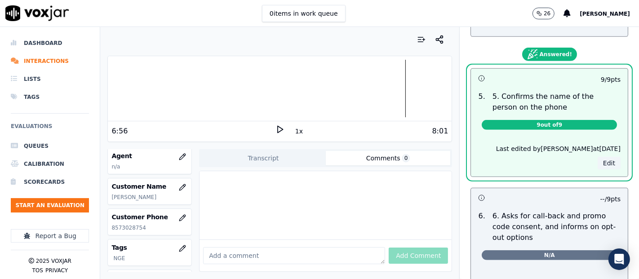
click at [597, 163] on button "Edit" at bounding box center [608, 163] width 23 height 13
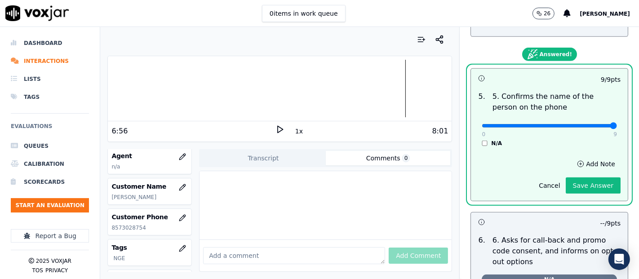
type input "9"
click at [586, 126] on input "range" at bounding box center [548, 126] width 135 height 4
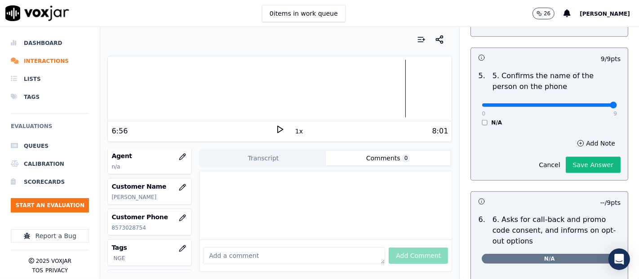
drag, startPoint x: 586, startPoint y: 122, endPoint x: 530, endPoint y: 125, distance: 56.2
click at [536, 125] on div "5 . 5. Confirms the name of the person on the phone 0 9 N/A" at bounding box center [549, 98] width 157 height 63
click at [586, 165] on button "Save Answer" at bounding box center [592, 165] width 55 height 16
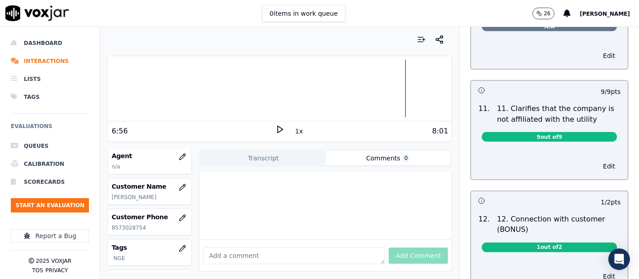
scroll to position [1245, 0]
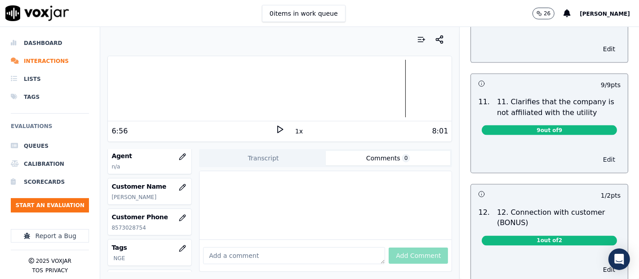
click at [597, 153] on button "Edit" at bounding box center [608, 159] width 23 height 13
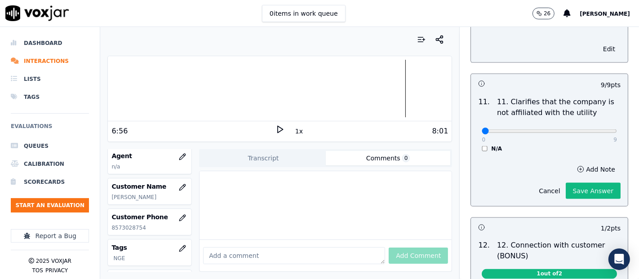
click at [580, 188] on button "Save Answer" at bounding box center [592, 191] width 55 height 16
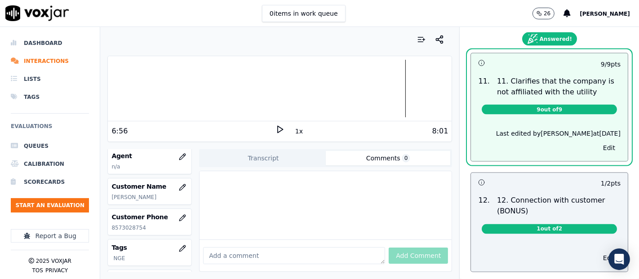
scroll to position [1394, 0]
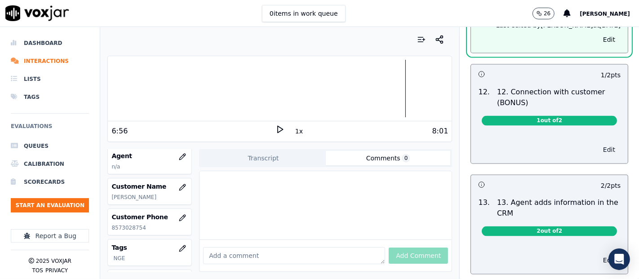
click at [597, 144] on button "Edit" at bounding box center [608, 150] width 23 height 13
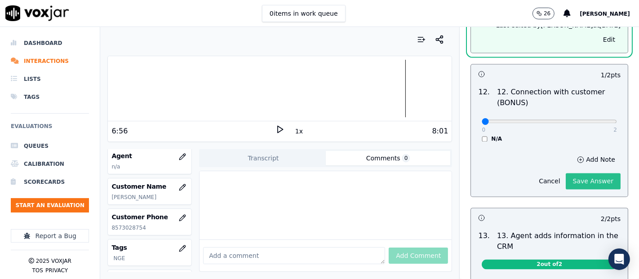
click at [565, 174] on button "Save Answer" at bounding box center [592, 181] width 55 height 16
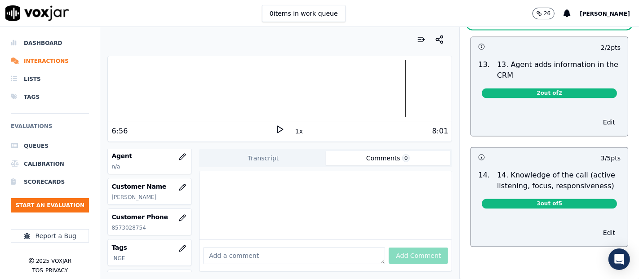
scroll to position [1557, 0]
click at [597, 226] on button "Edit" at bounding box center [608, 232] width 23 height 13
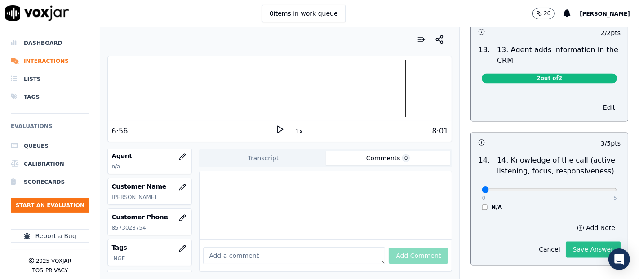
scroll to position [1536, 0]
click at [565, 241] on button "Save Answer" at bounding box center [592, 249] width 55 height 16
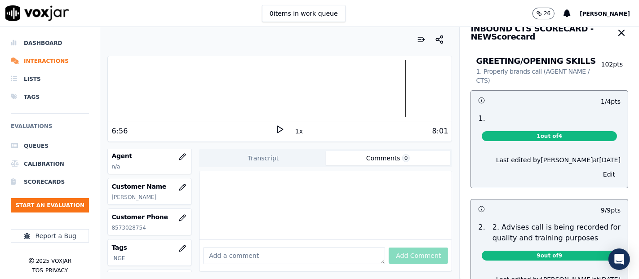
scroll to position [0, 0]
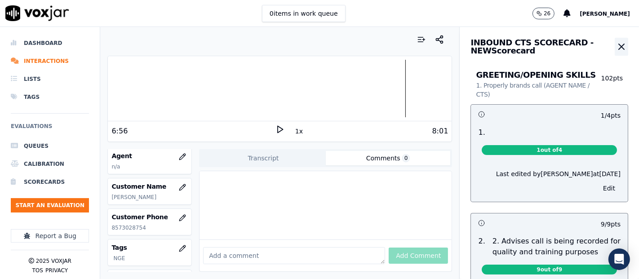
click at [616, 48] on icon "button" at bounding box center [621, 46] width 11 height 11
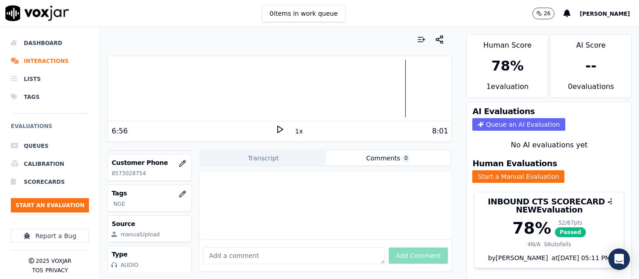
scroll to position [68, 0]
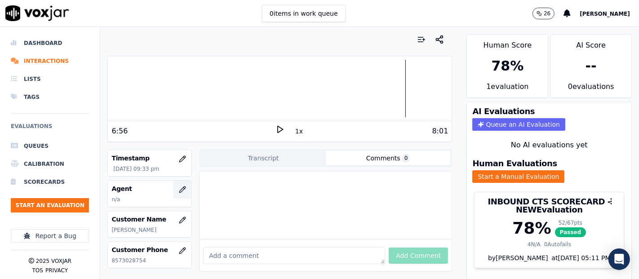
click at [181, 185] on button "button" at bounding box center [182, 190] width 18 height 18
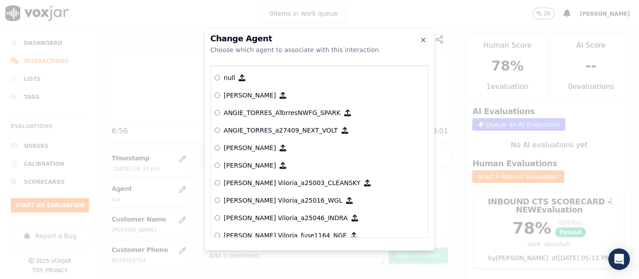
click at [182, 163] on div at bounding box center [319, 139] width 639 height 279
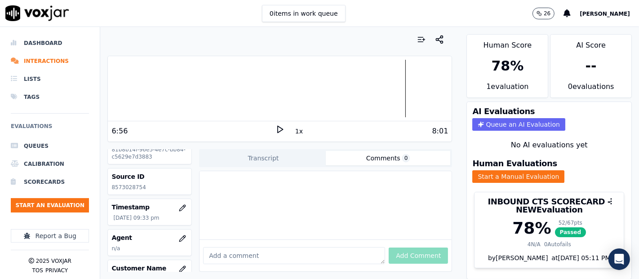
scroll to position [0, 0]
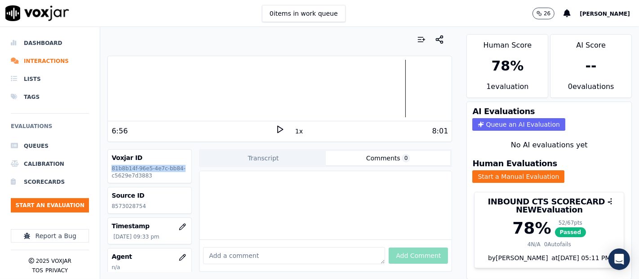
click at [191, 166] on div "Voxjar ID 81b8b14f-96e5-4e7c-bb84-c5629e7d3883 Source ID 8573028754 Timestamp […" at bounding box center [279, 210] width 344 height 123
click at [172, 153] on h3 "Voxjar ID" at bounding box center [149, 157] width 76 height 9
drag, startPoint x: 341, startPoint y: 228, endPoint x: 360, endPoint y: 225, distance: 18.7
click at [360, 239] on div "Add Comment" at bounding box center [325, 255] width 252 height 32
